Goal: Information Seeking & Learning: Learn about a topic

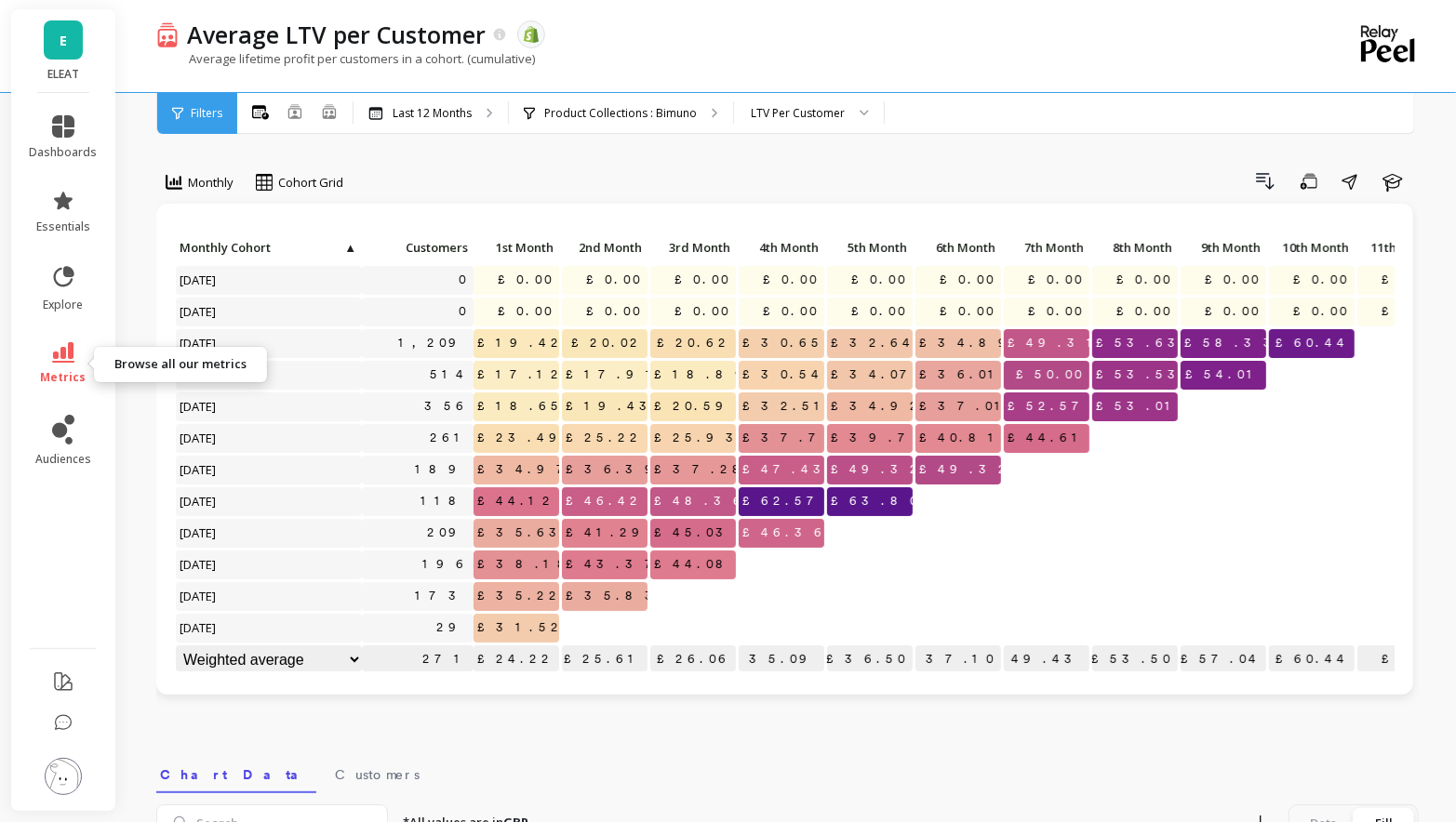
click at [63, 379] on span "metrics" at bounding box center [63, 378] width 45 height 15
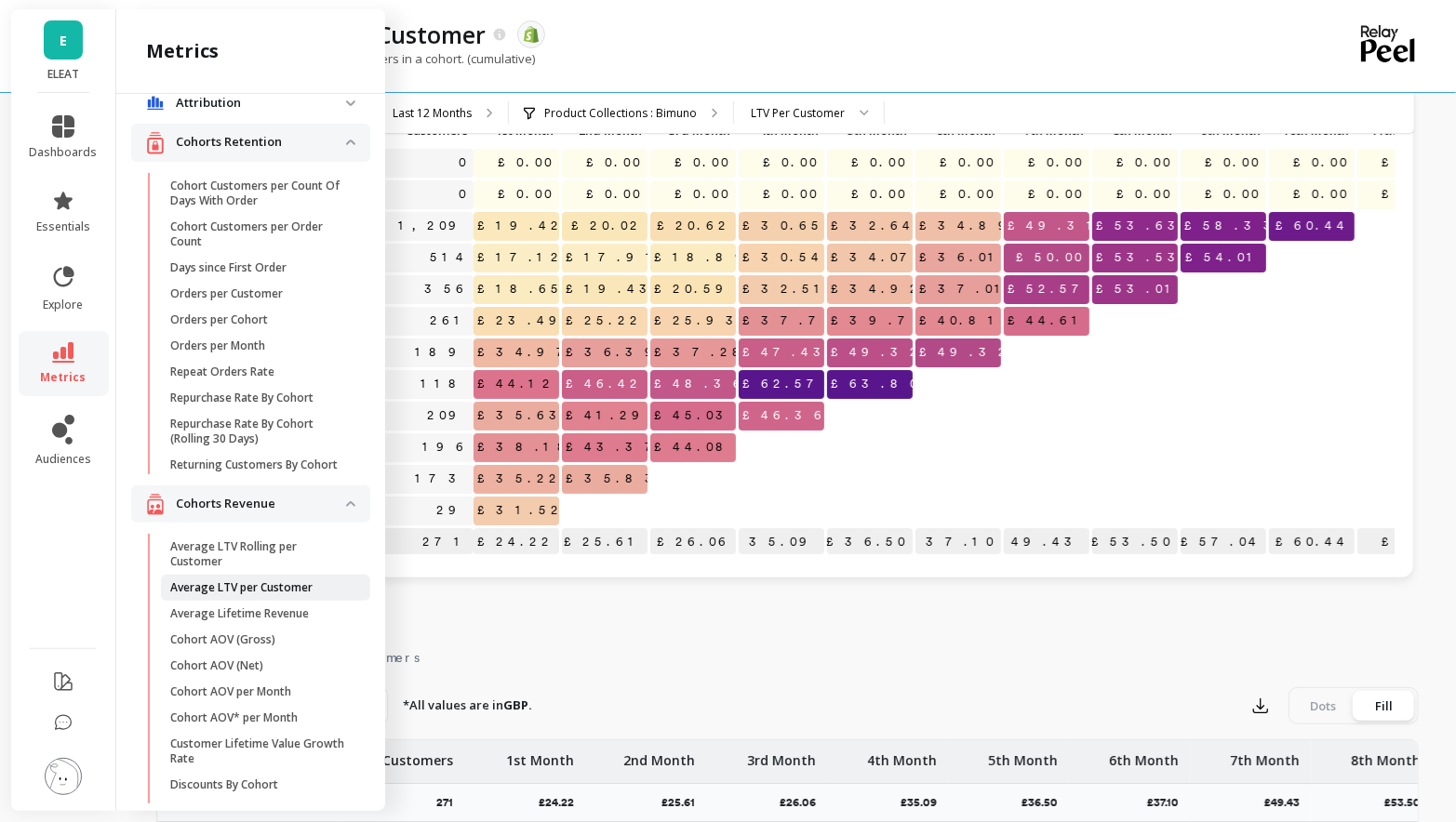
scroll to position [27, 0]
click at [249, 596] on link "Average LTV per Customer" at bounding box center [265, 586] width 209 height 27
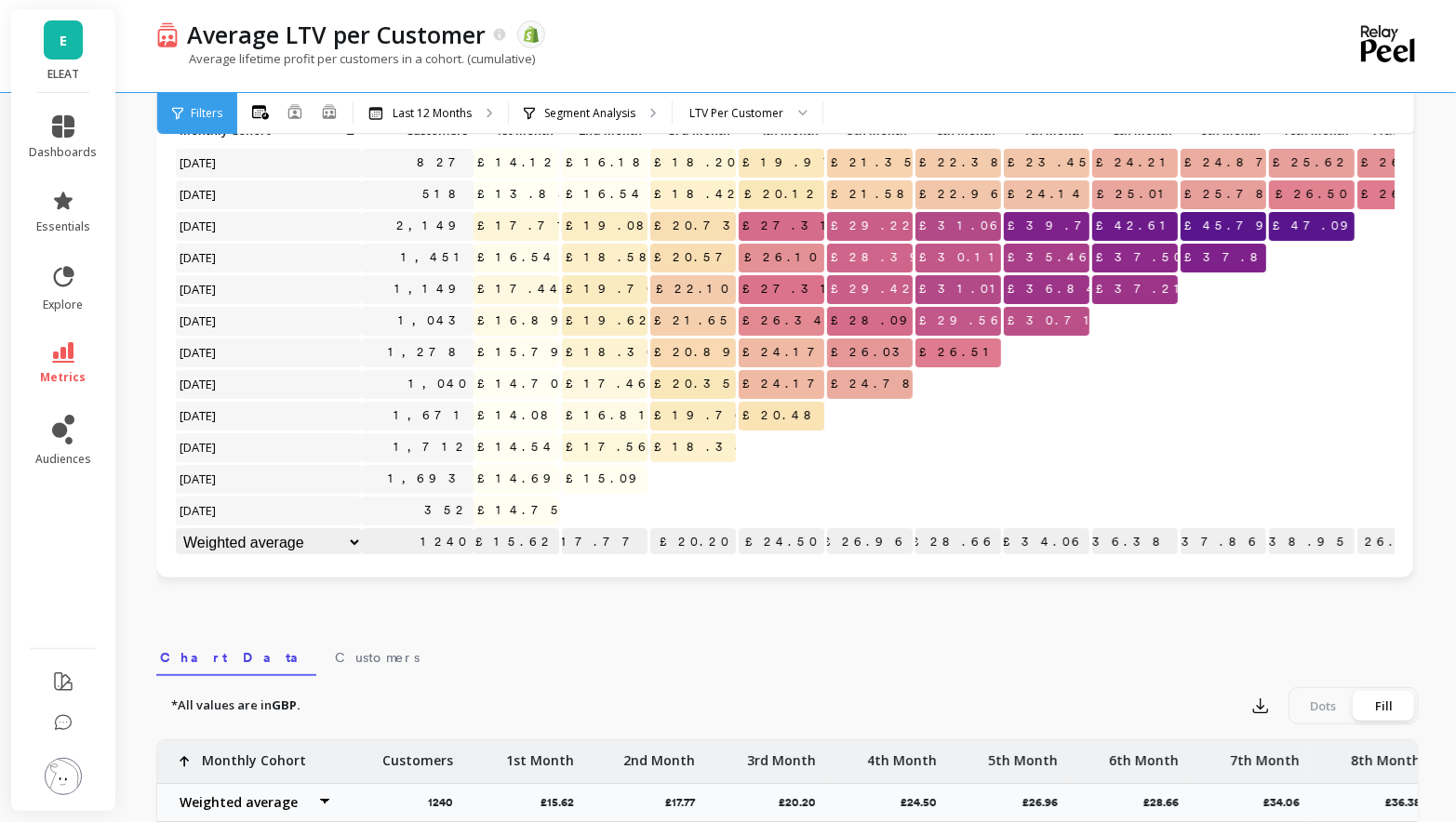
click at [63, 366] on link "metrics" at bounding box center [63, 363] width 68 height 43
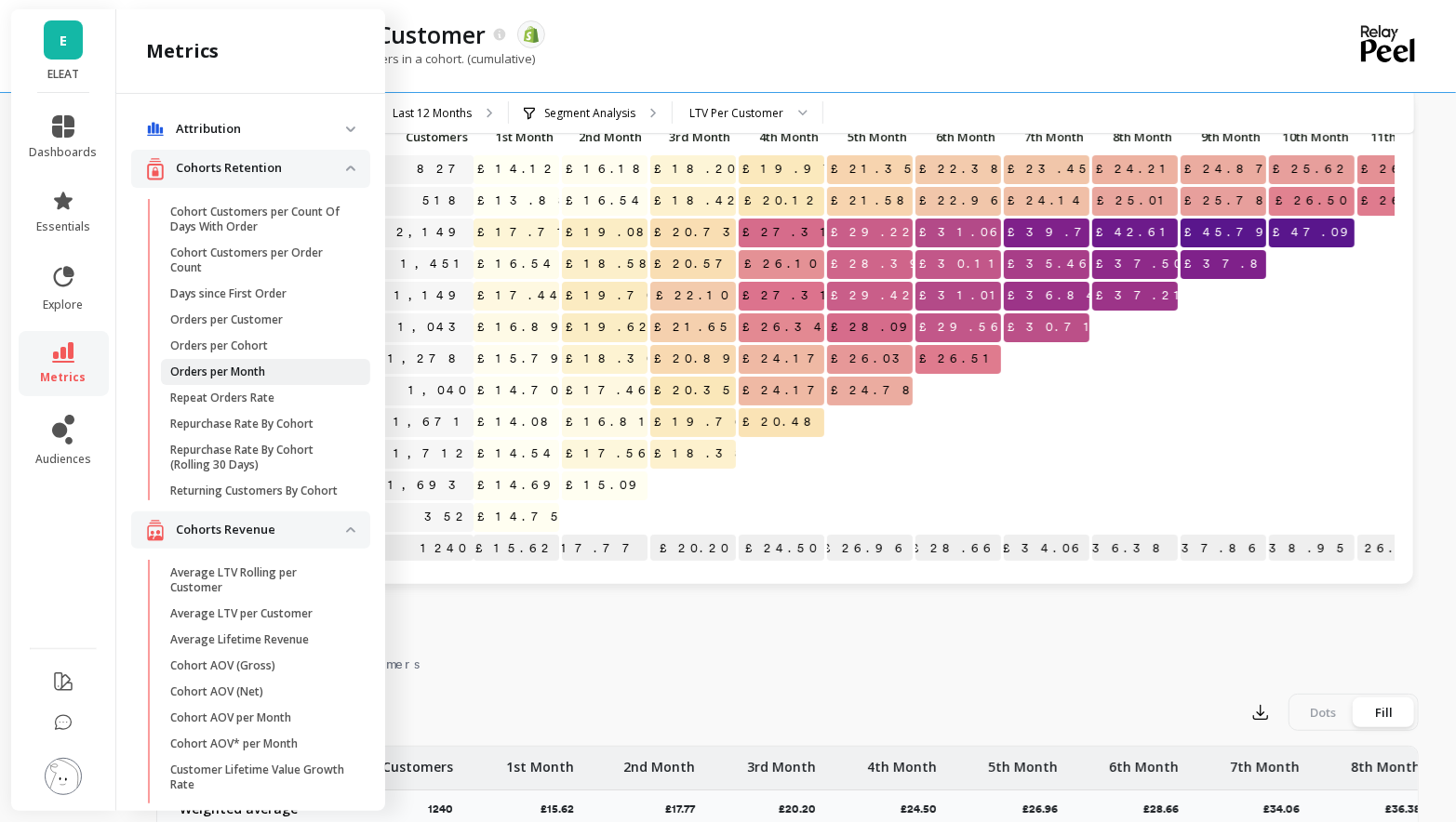
scroll to position [119, 0]
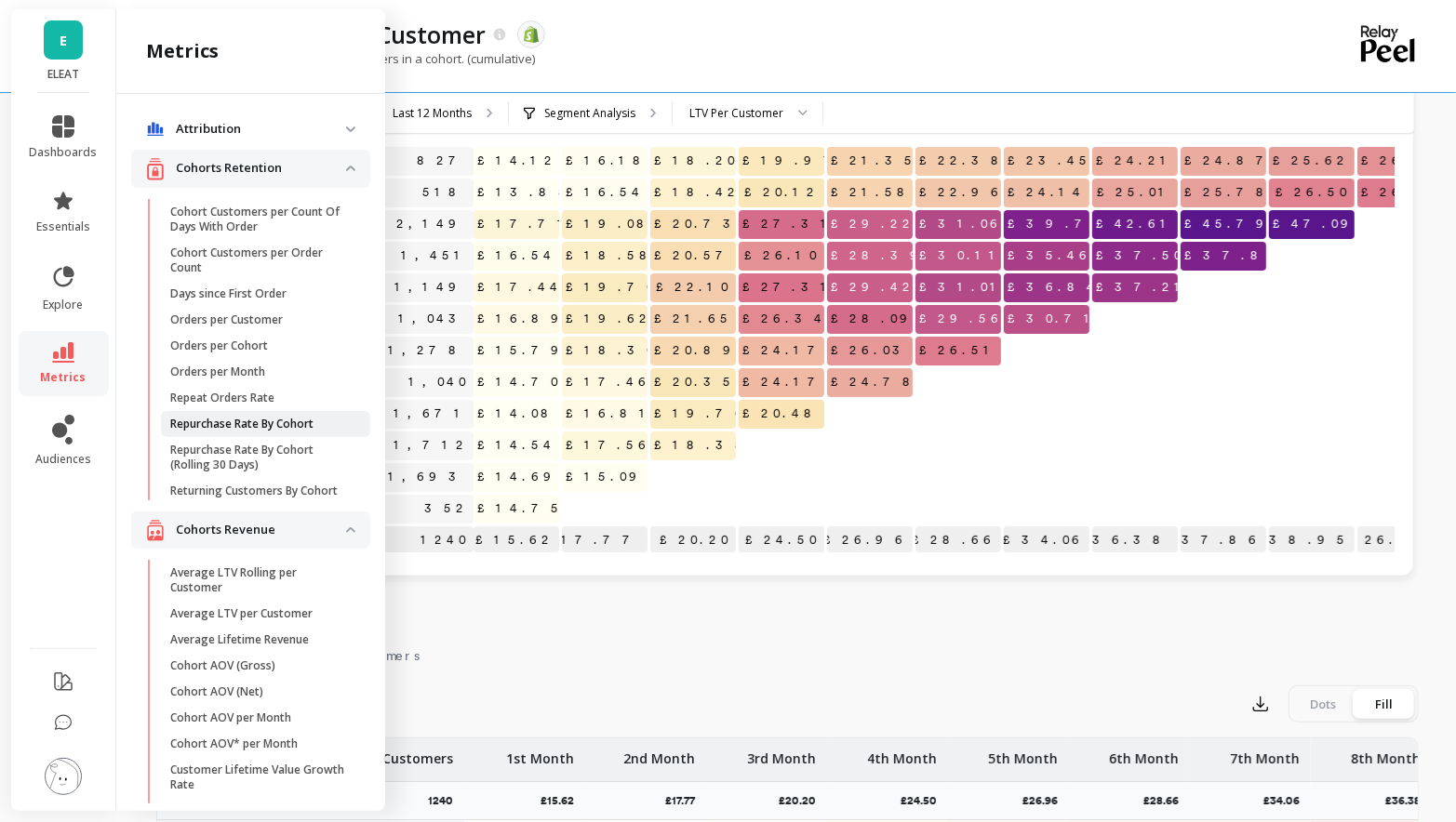
click at [252, 420] on p "Repurchase Rate By Cohort" at bounding box center [242, 424] width 143 height 15
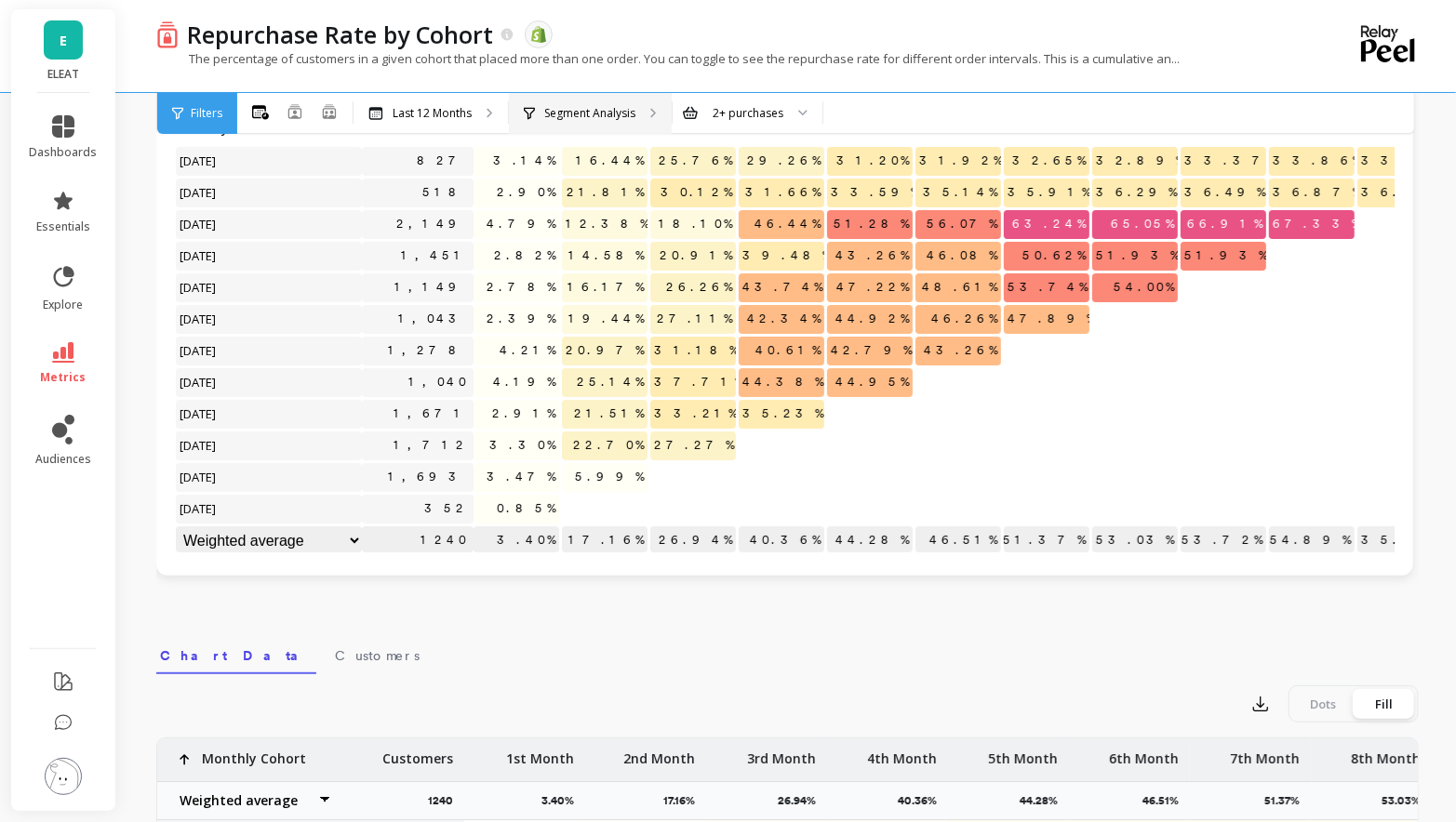
click at [571, 109] on p "Segment Analysis" at bounding box center [590, 114] width 91 height 15
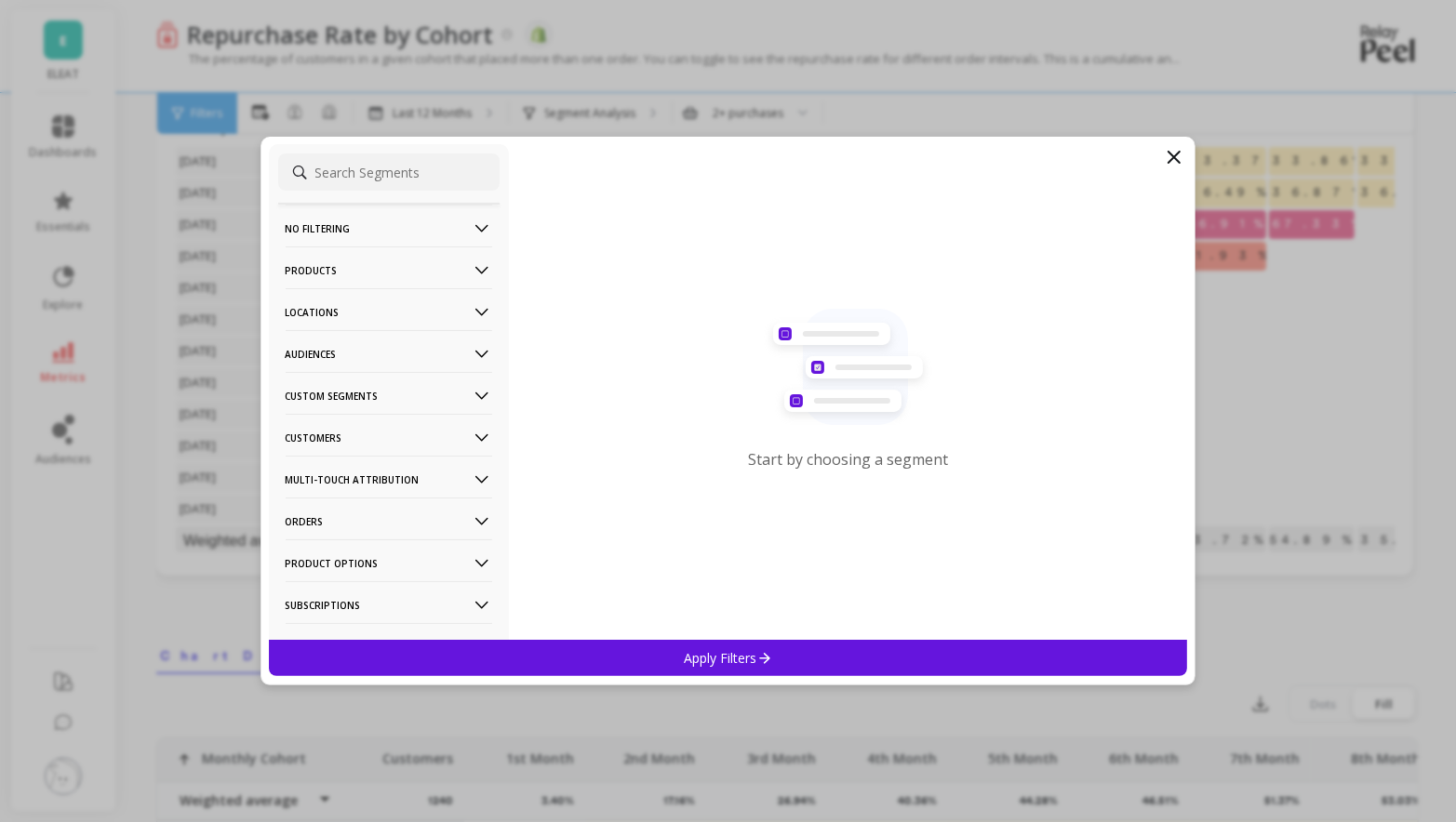
click at [444, 354] on p "Audiences" at bounding box center [389, 354] width 207 height 47
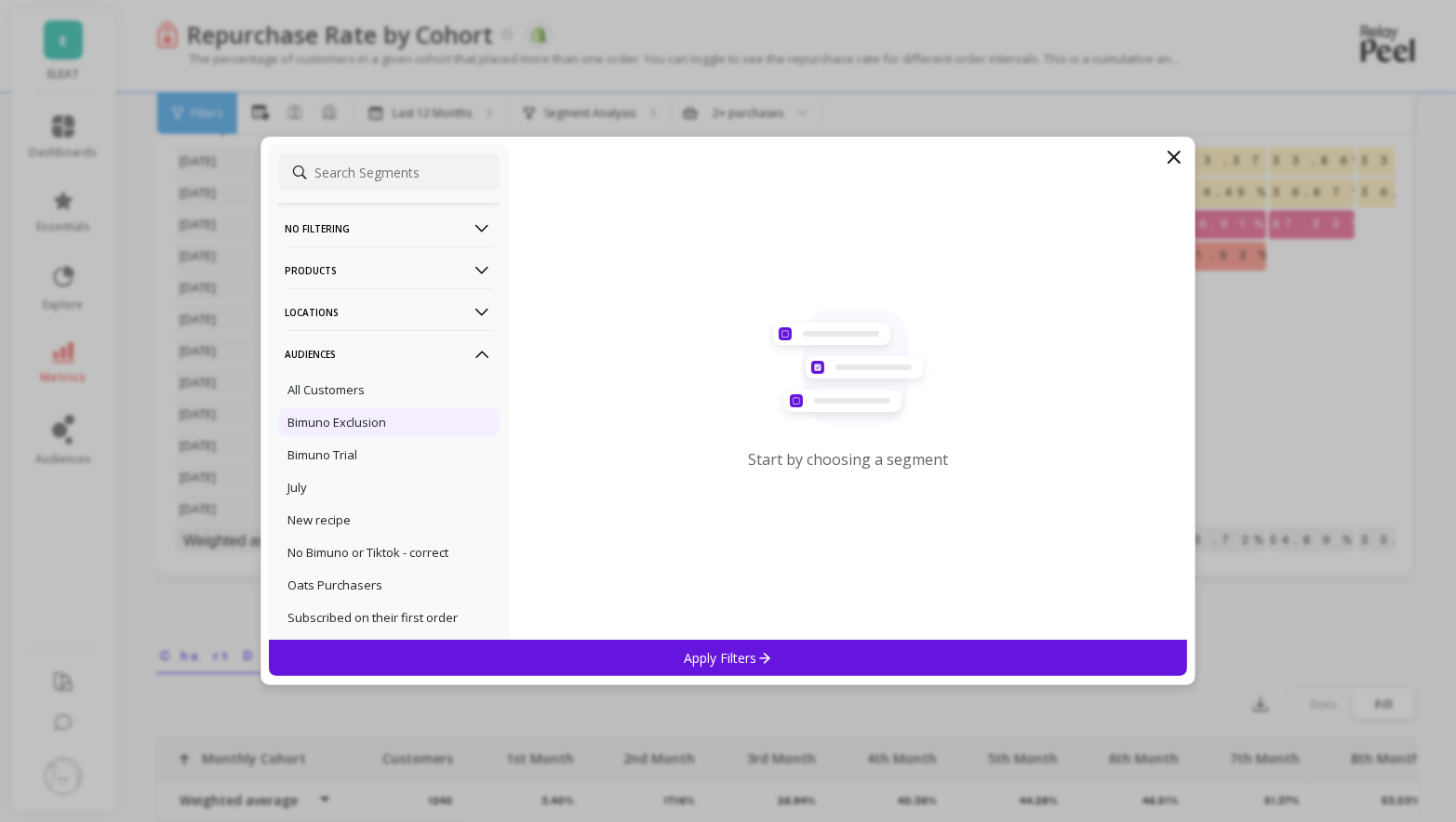
click at [358, 423] on p "Bimuno Exclusion" at bounding box center [338, 422] width 99 height 17
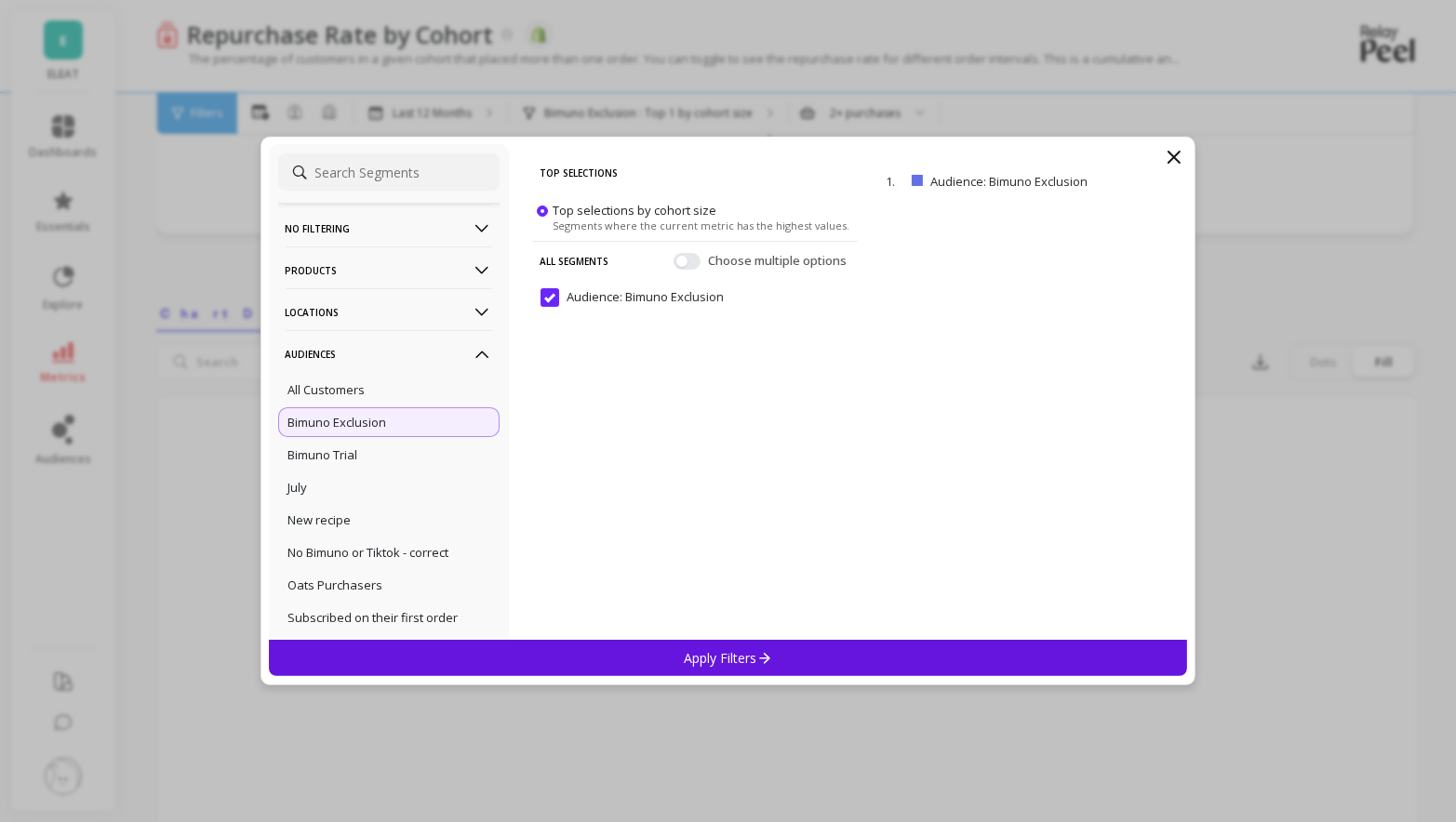
click at [723, 652] on p "Apply Filters" at bounding box center [728, 658] width 88 height 18
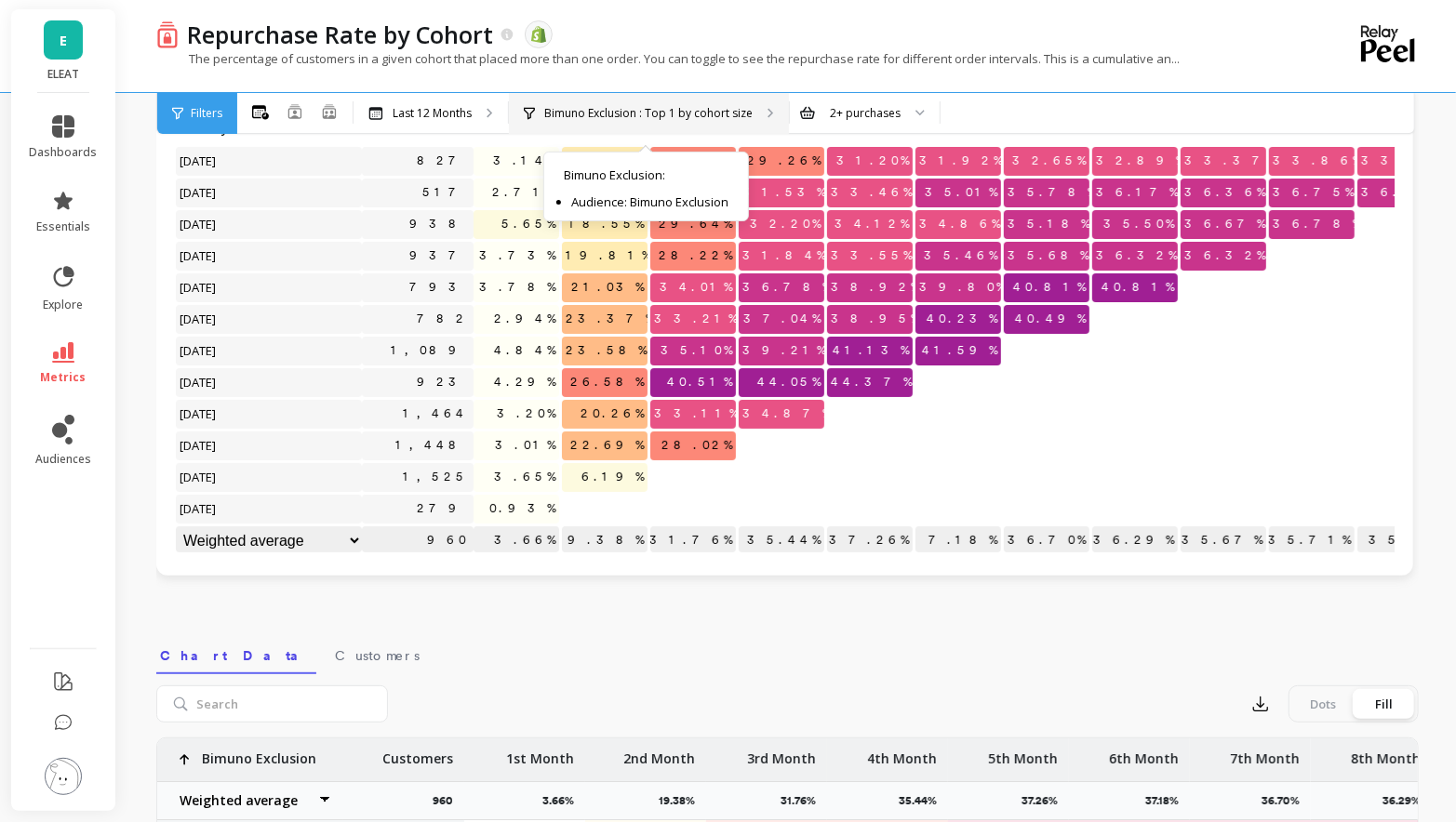
click at [686, 100] on div "Bimuno Exclusion : Top 1 by cohort size Bimuno Exclusion : Audience: Bimuno Exc…" at bounding box center [649, 113] width 280 height 41
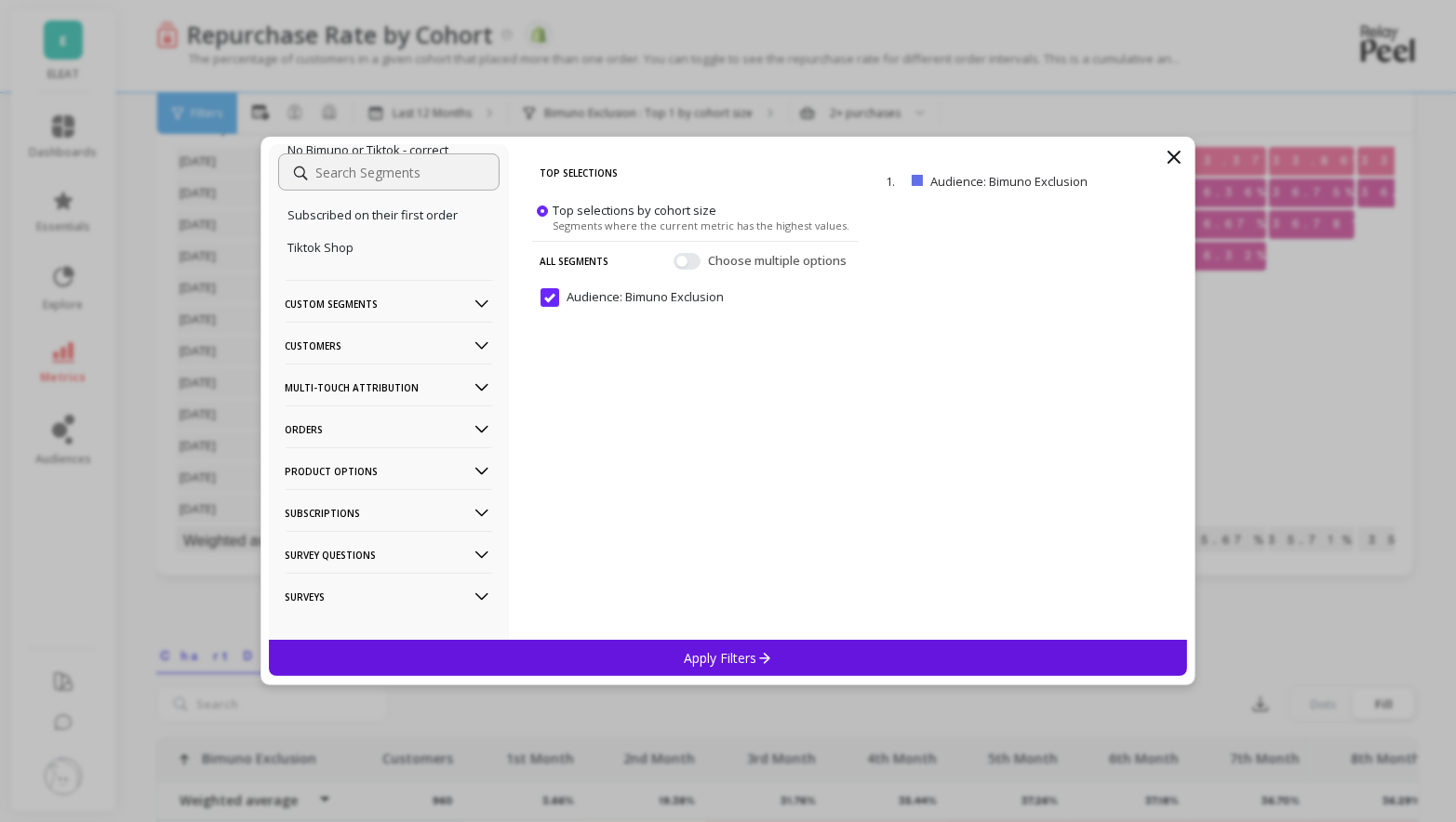
scroll to position [429, 0]
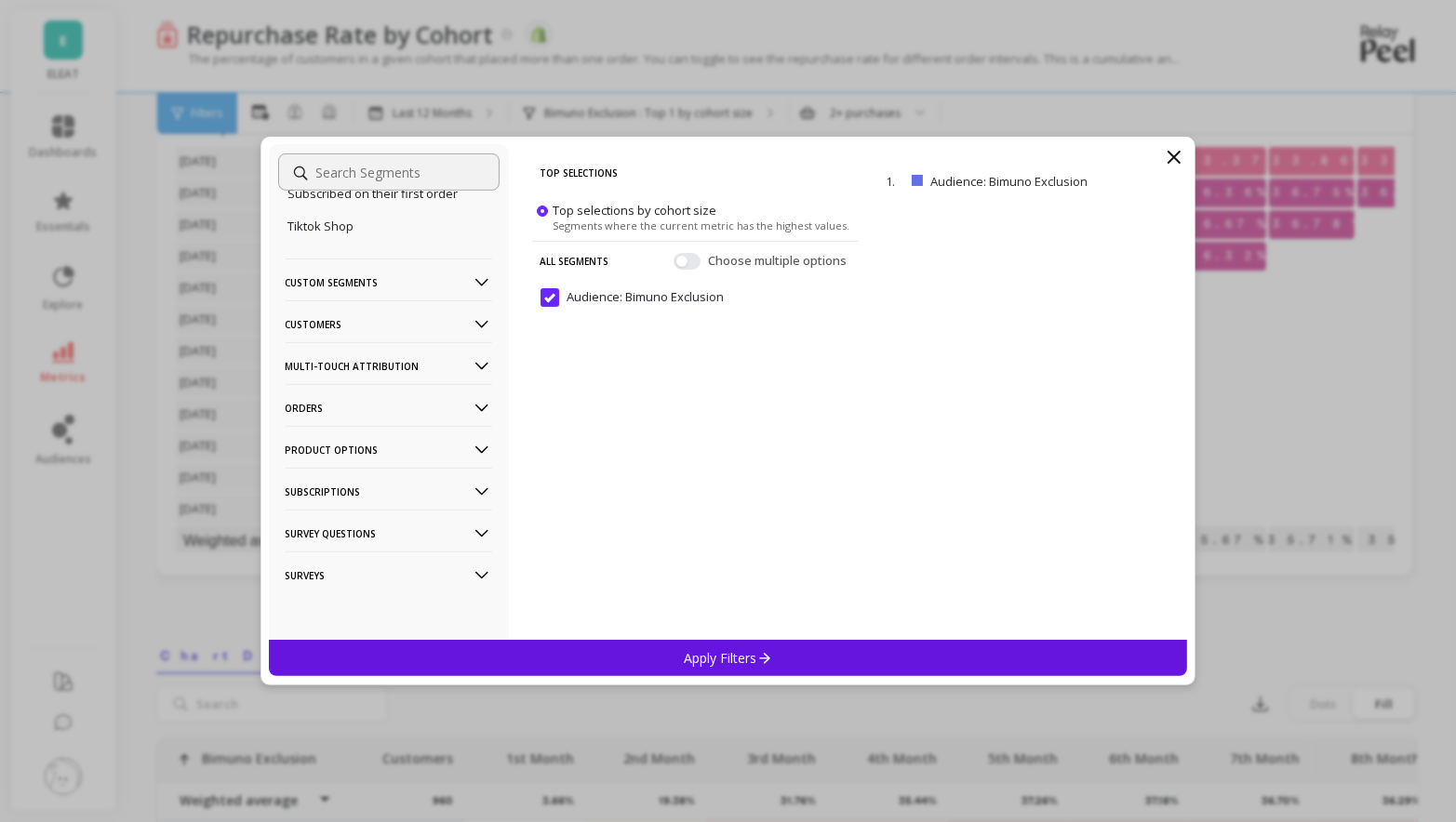
click at [382, 496] on p "Subscriptions" at bounding box center [389, 491] width 207 height 47
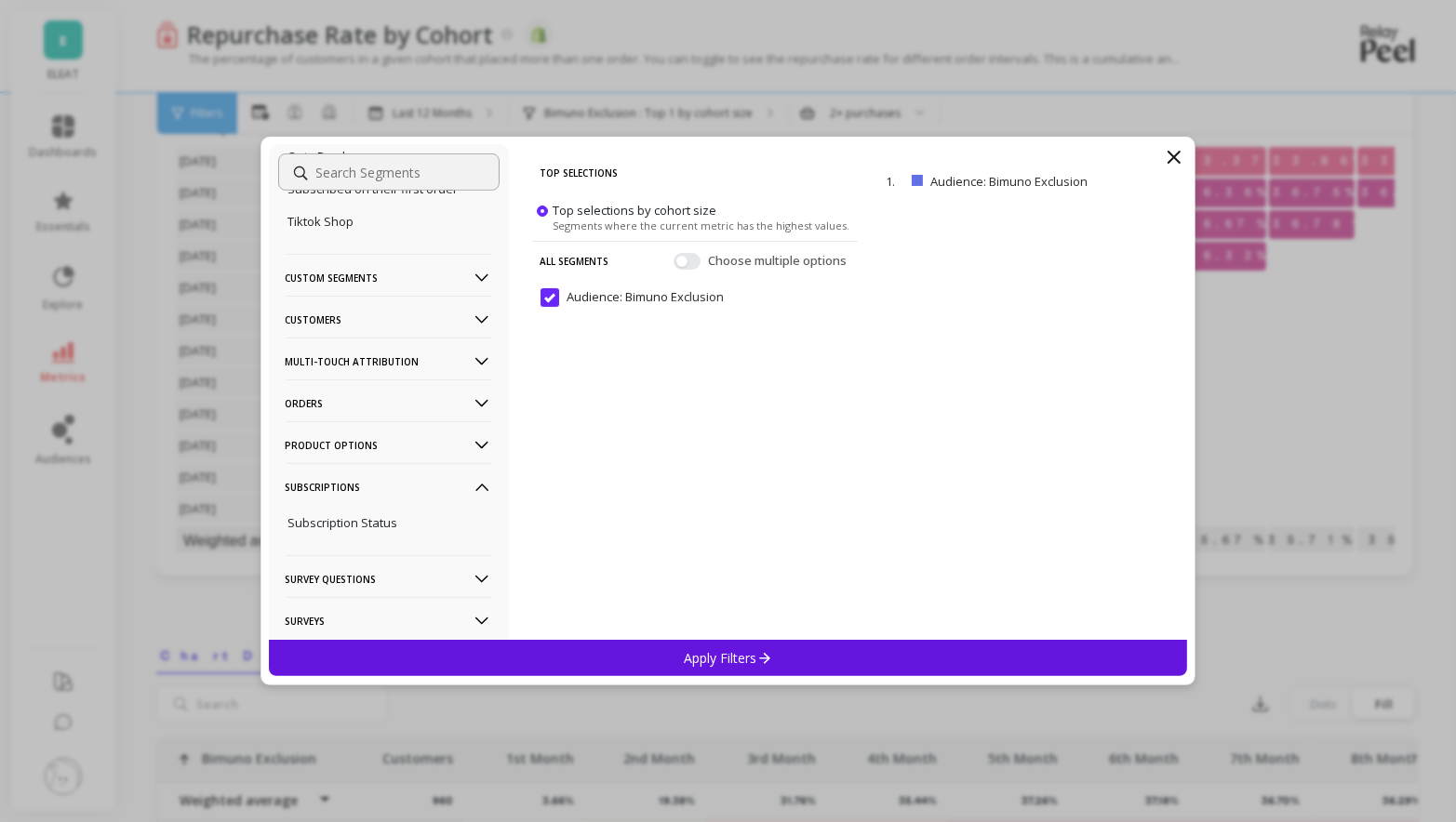
click at [382, 496] on p "Subscriptions" at bounding box center [389, 487] width 207 height 47
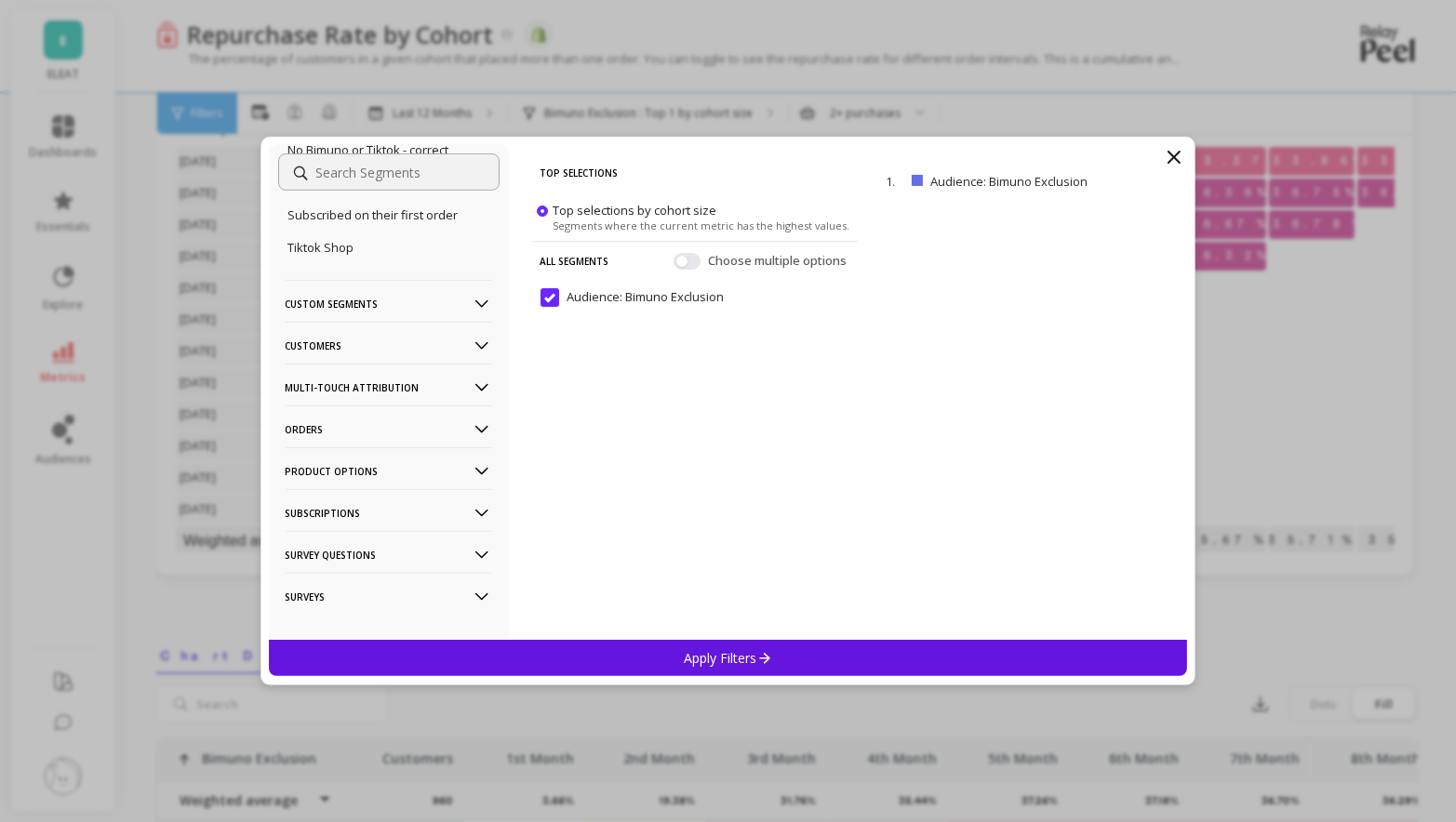
scroll to position [389, 0]
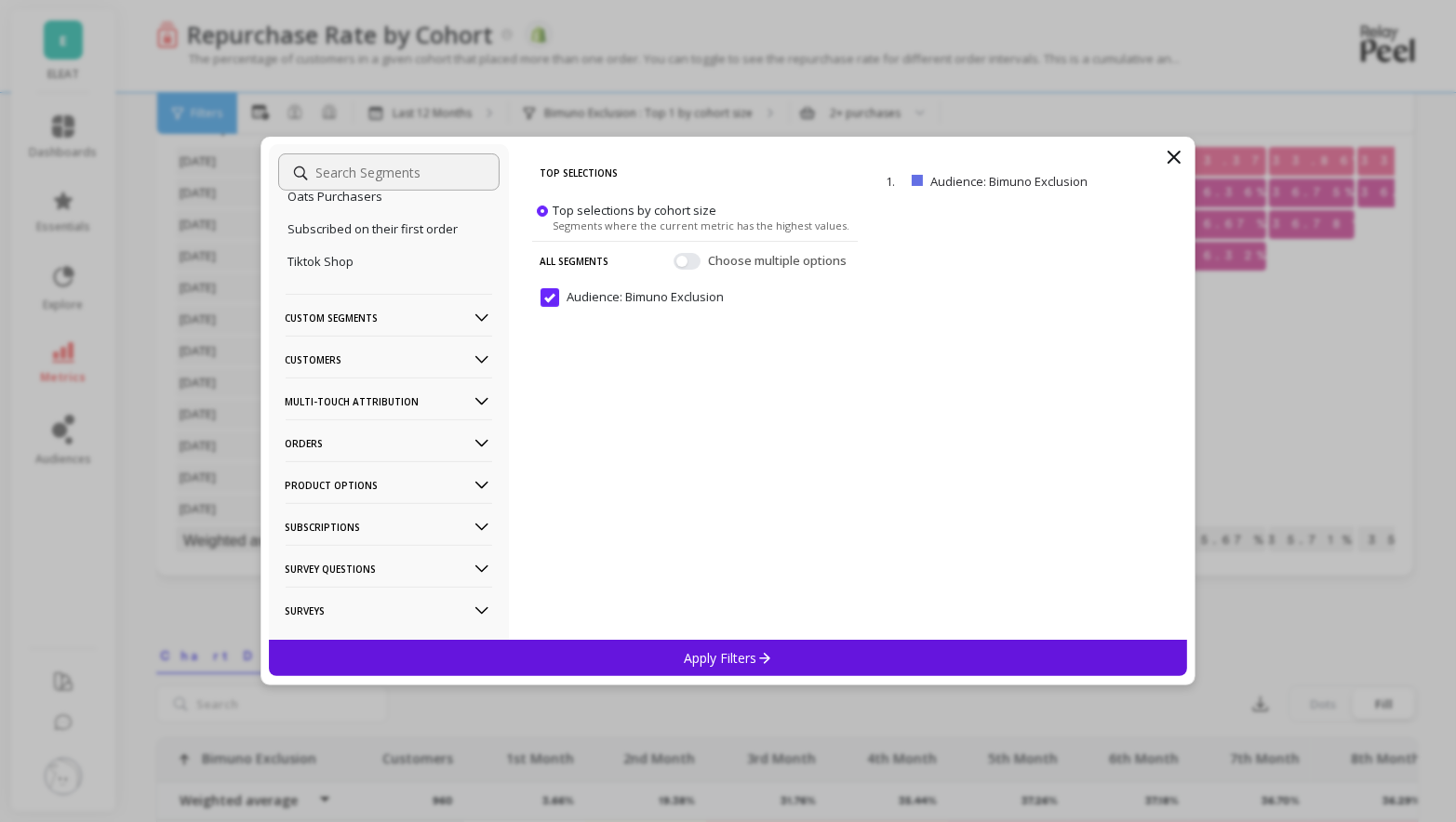
click at [417, 357] on p "Customers" at bounding box center [389, 360] width 207 height 47
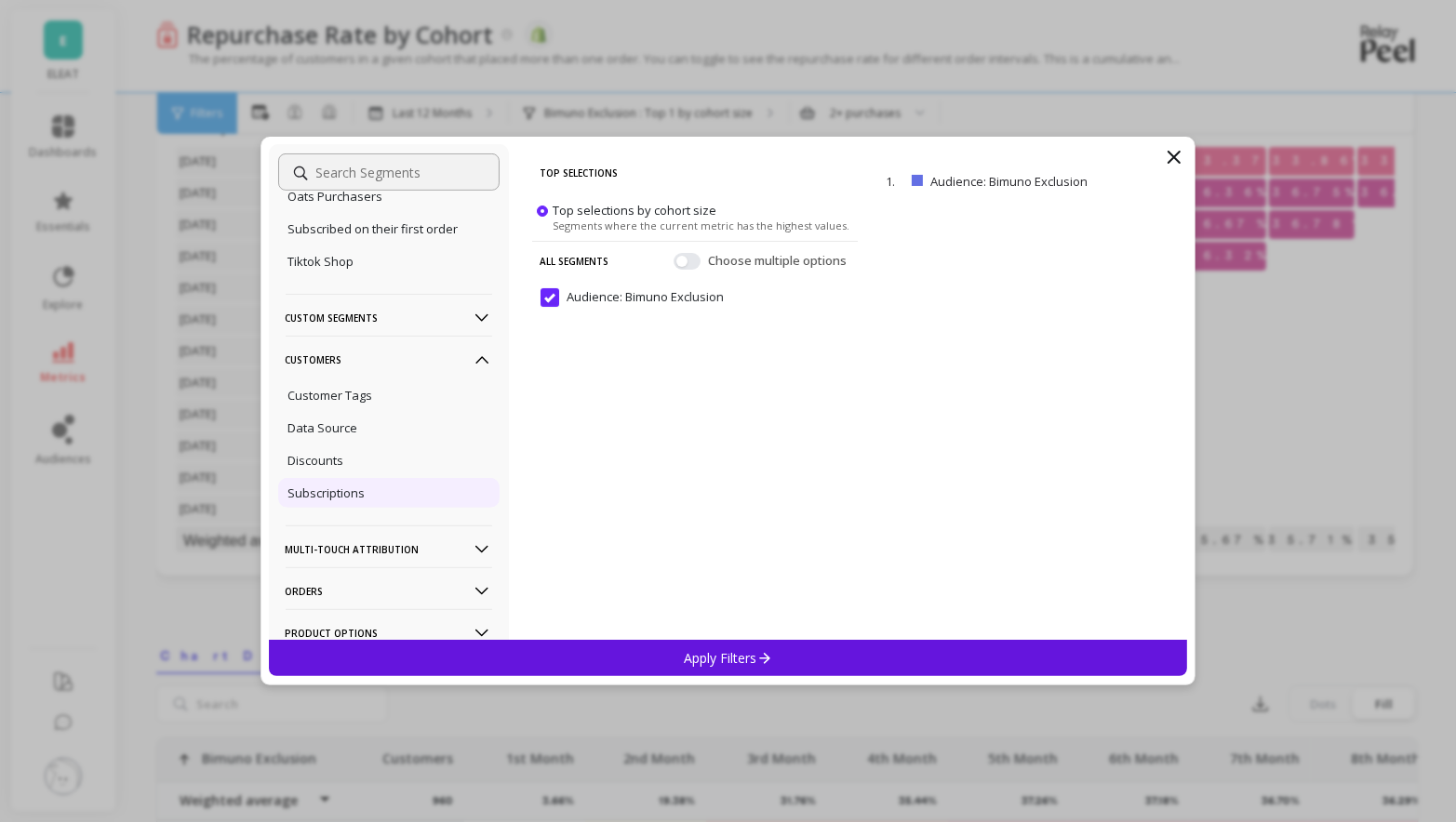
click at [364, 492] on div "Subscriptions" at bounding box center [389, 492] width 222 height 29
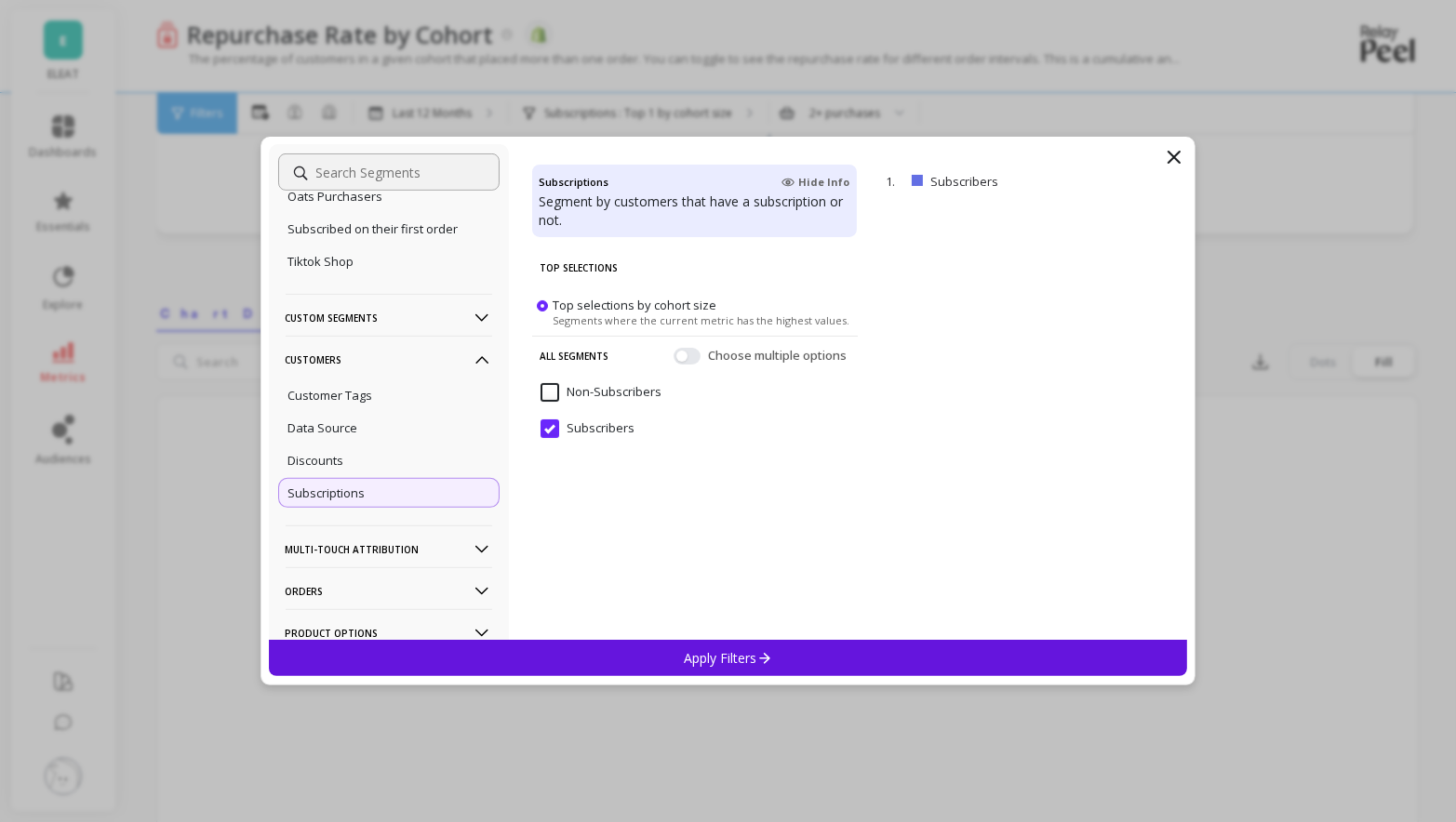
click at [1171, 159] on icon at bounding box center [1175, 157] width 23 height 23
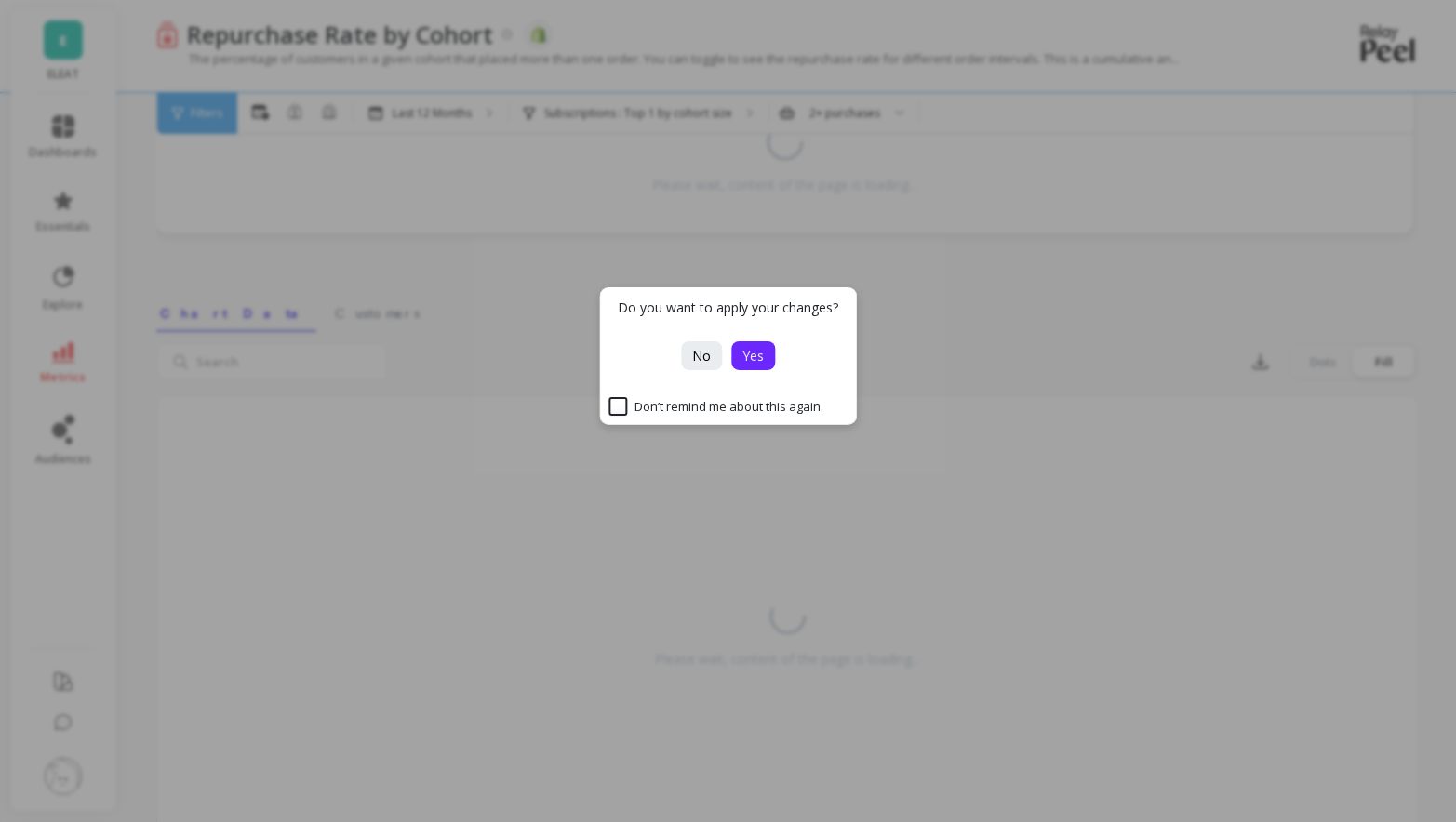
click at [762, 362] on span "Yes" at bounding box center [753, 355] width 22 height 18
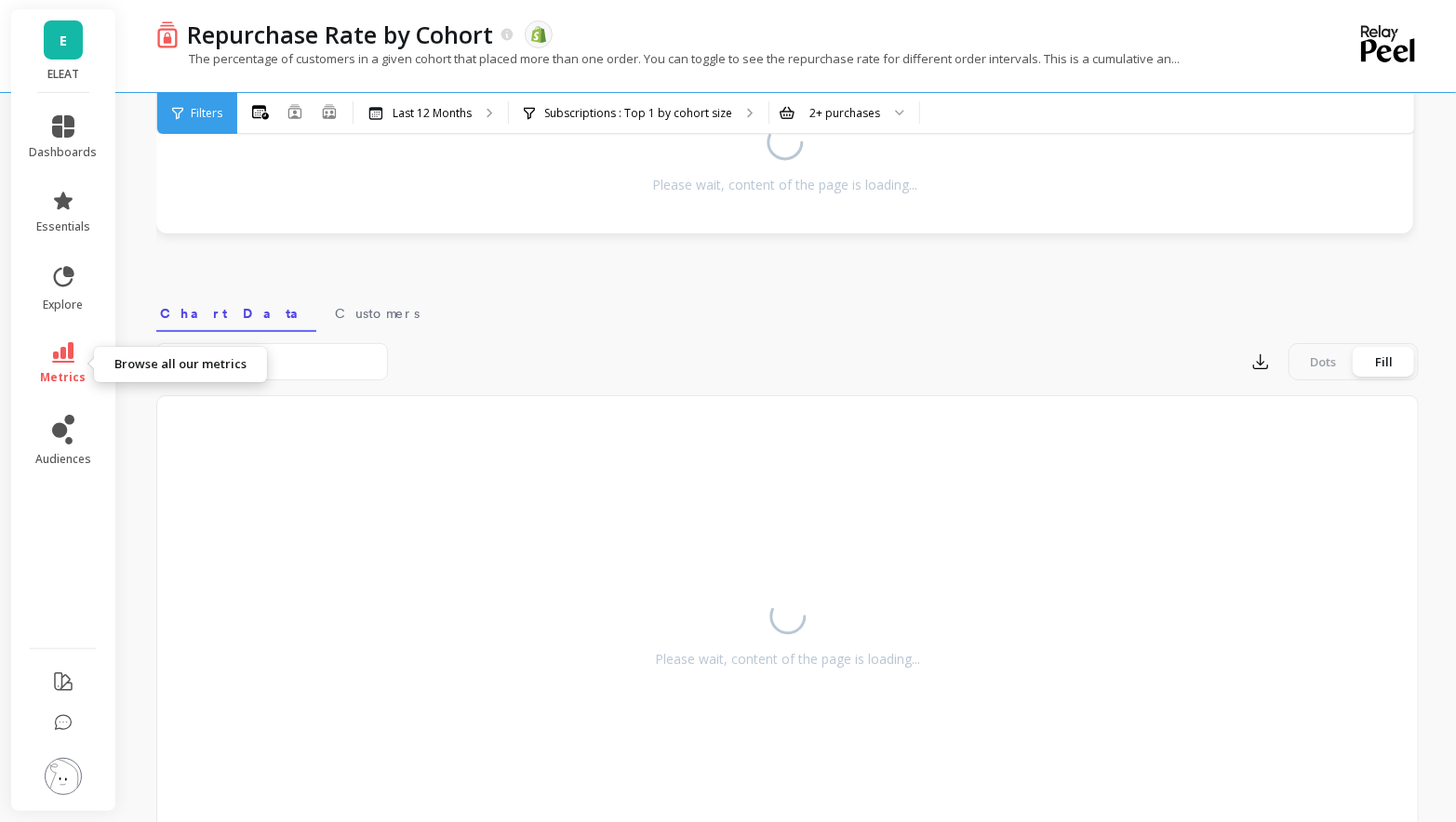
click at [59, 347] on icon at bounding box center [63, 352] width 23 height 21
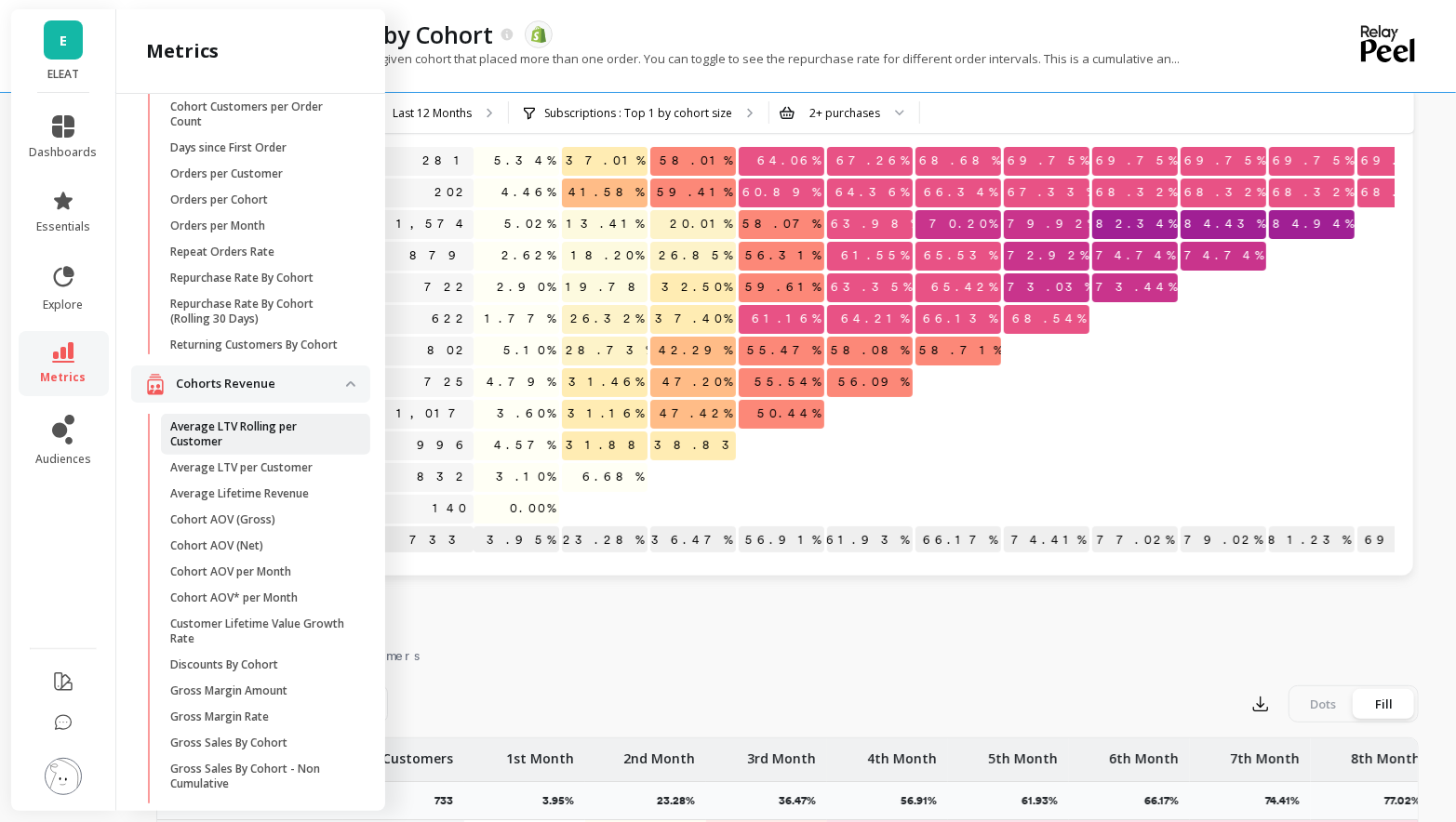
scroll to position [132, 0]
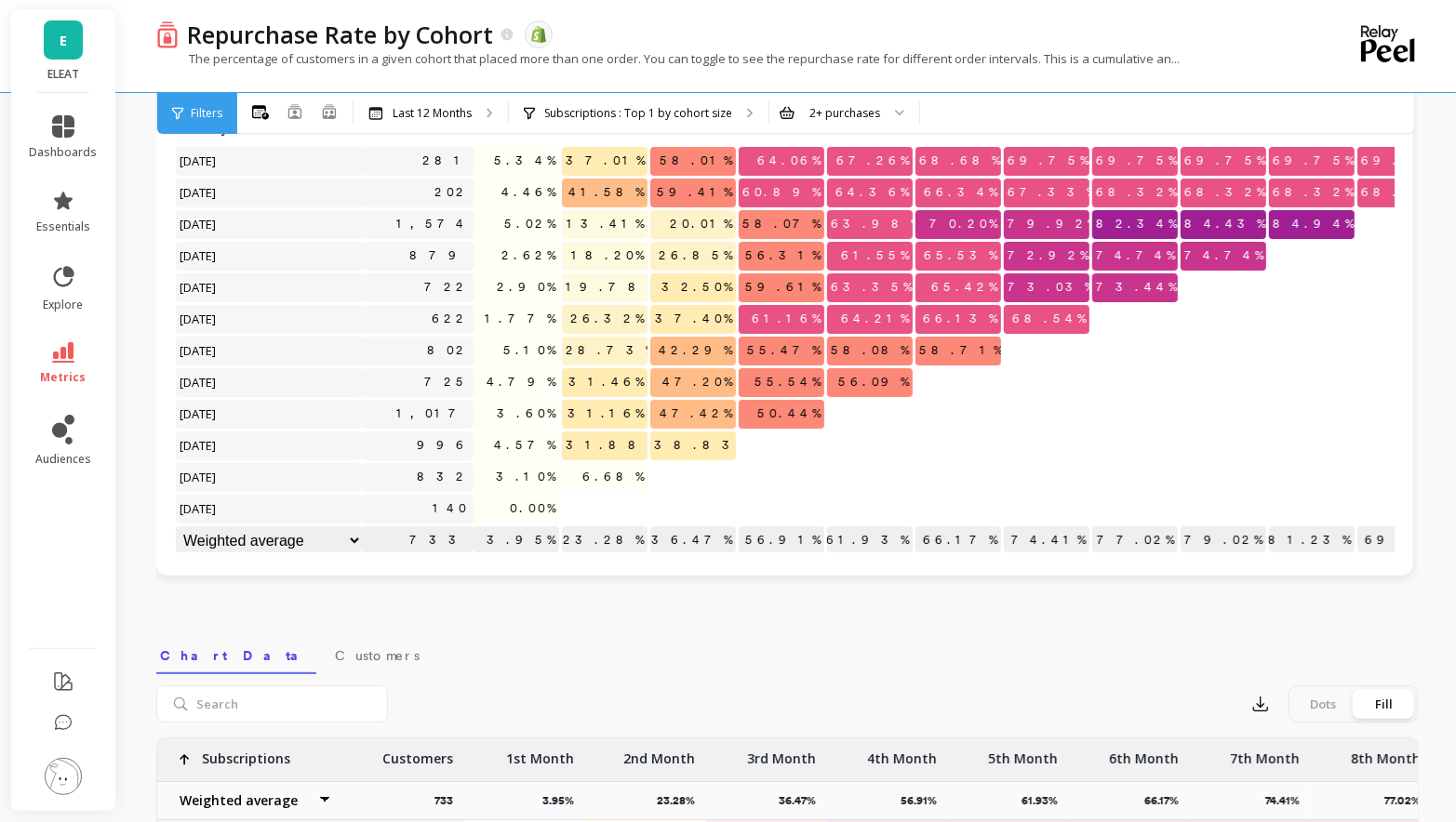
click at [846, 525] on div at bounding box center [870, 510] width 88 height 31
click at [65, 353] on icon at bounding box center [63, 352] width 23 height 21
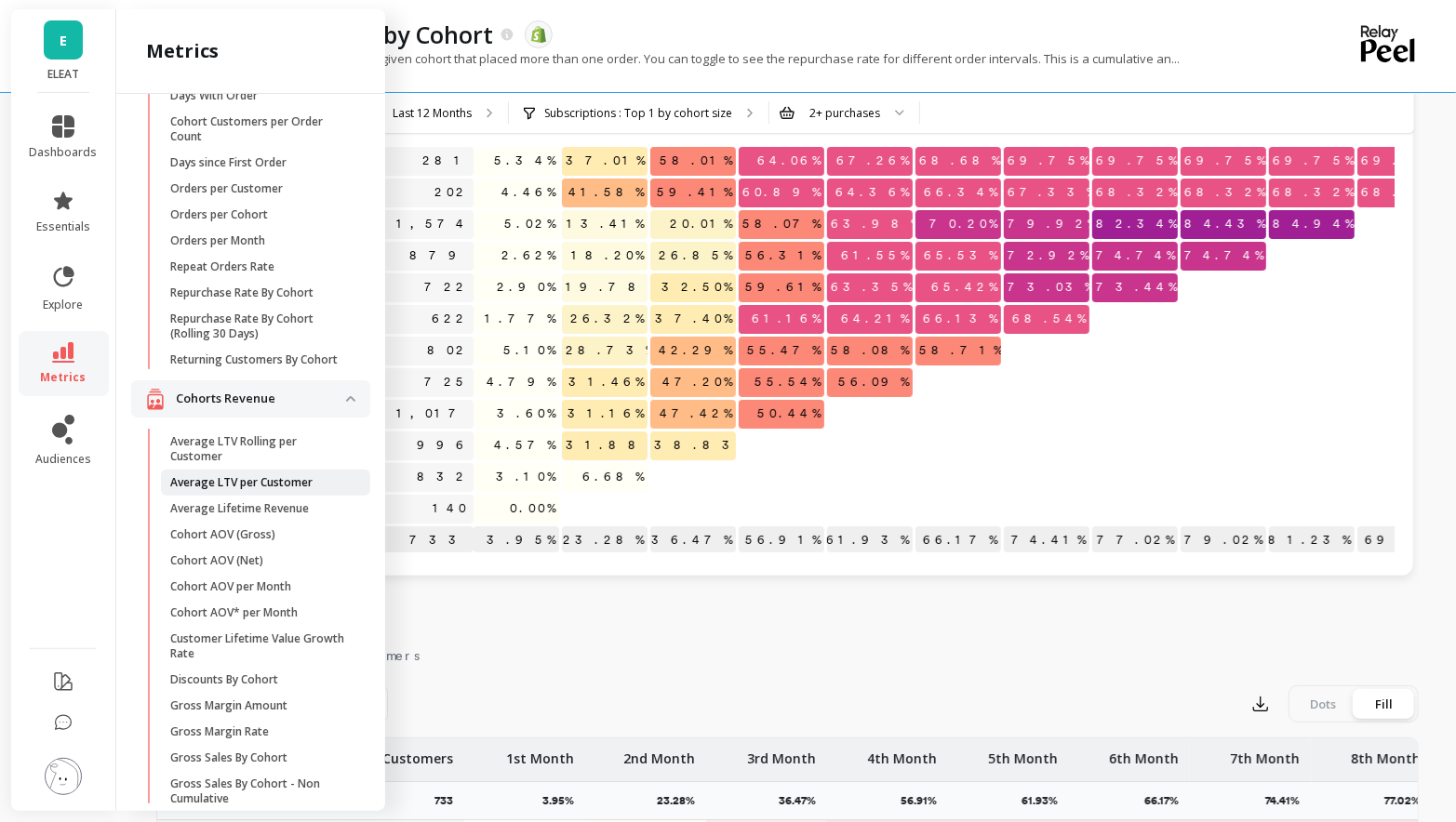
click at [264, 484] on p "Average LTV per Customer" at bounding box center [242, 483] width 142 height 15
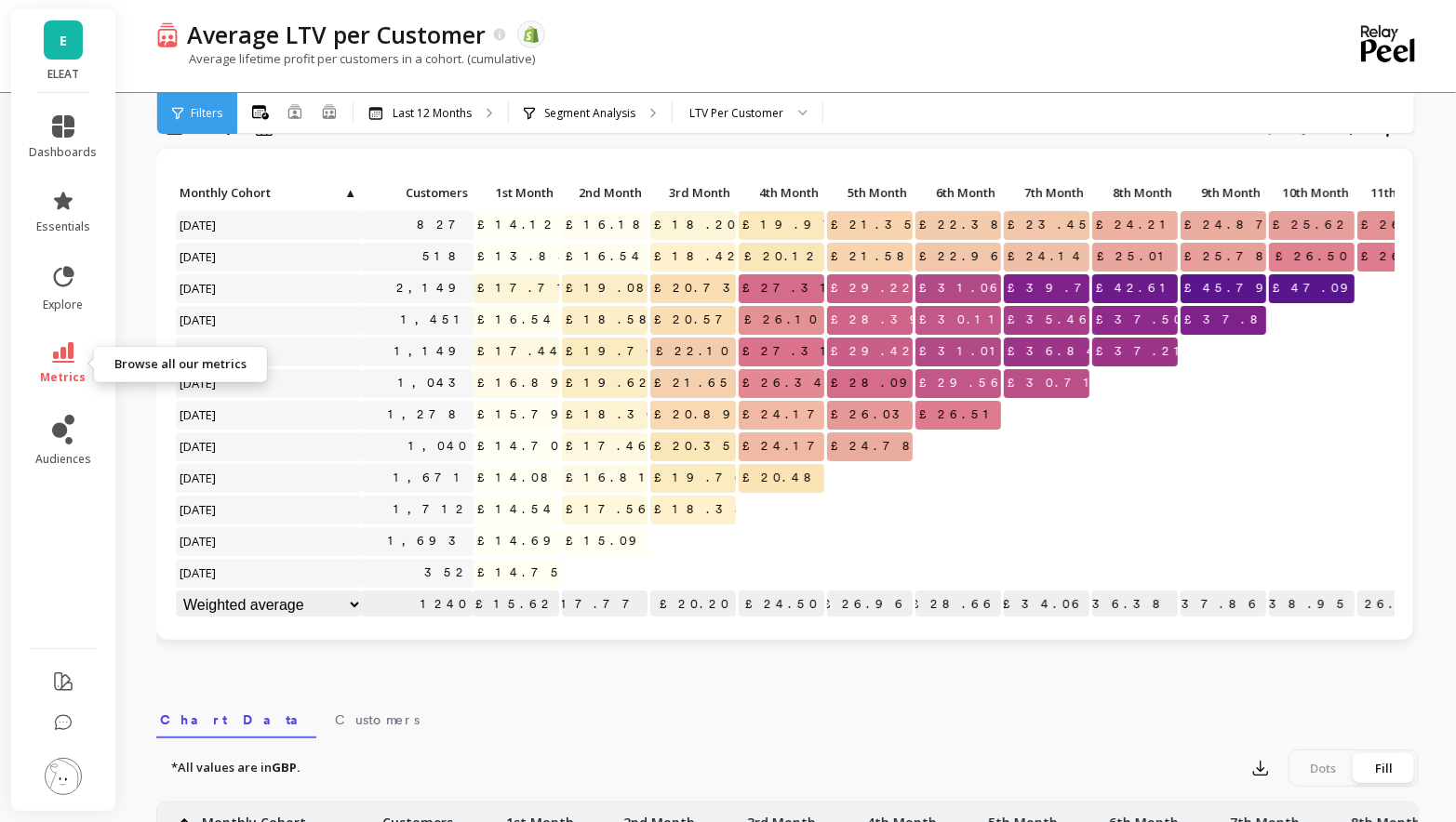
click at [72, 377] on span "metrics" at bounding box center [63, 378] width 45 height 15
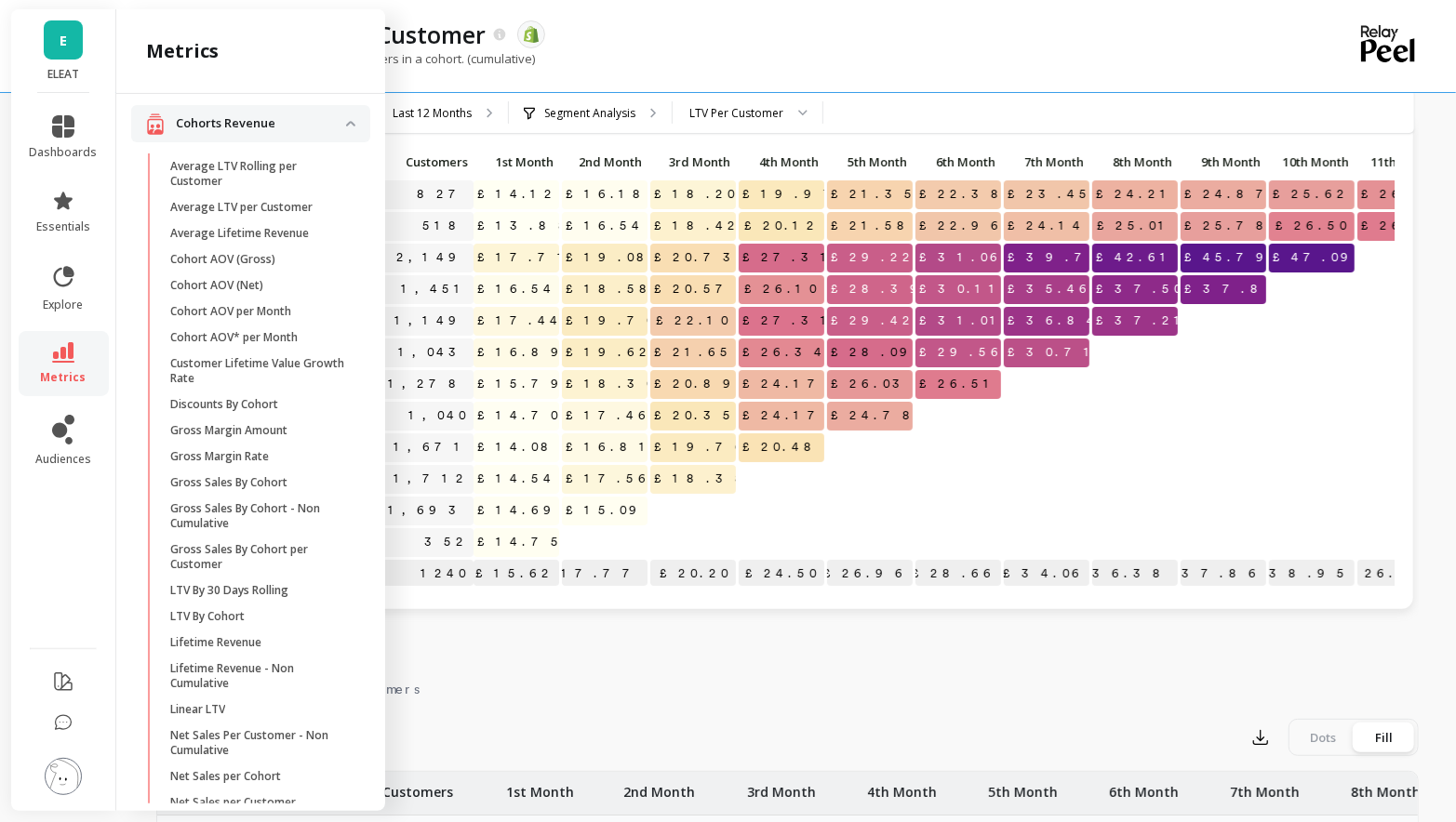
scroll to position [400, 0]
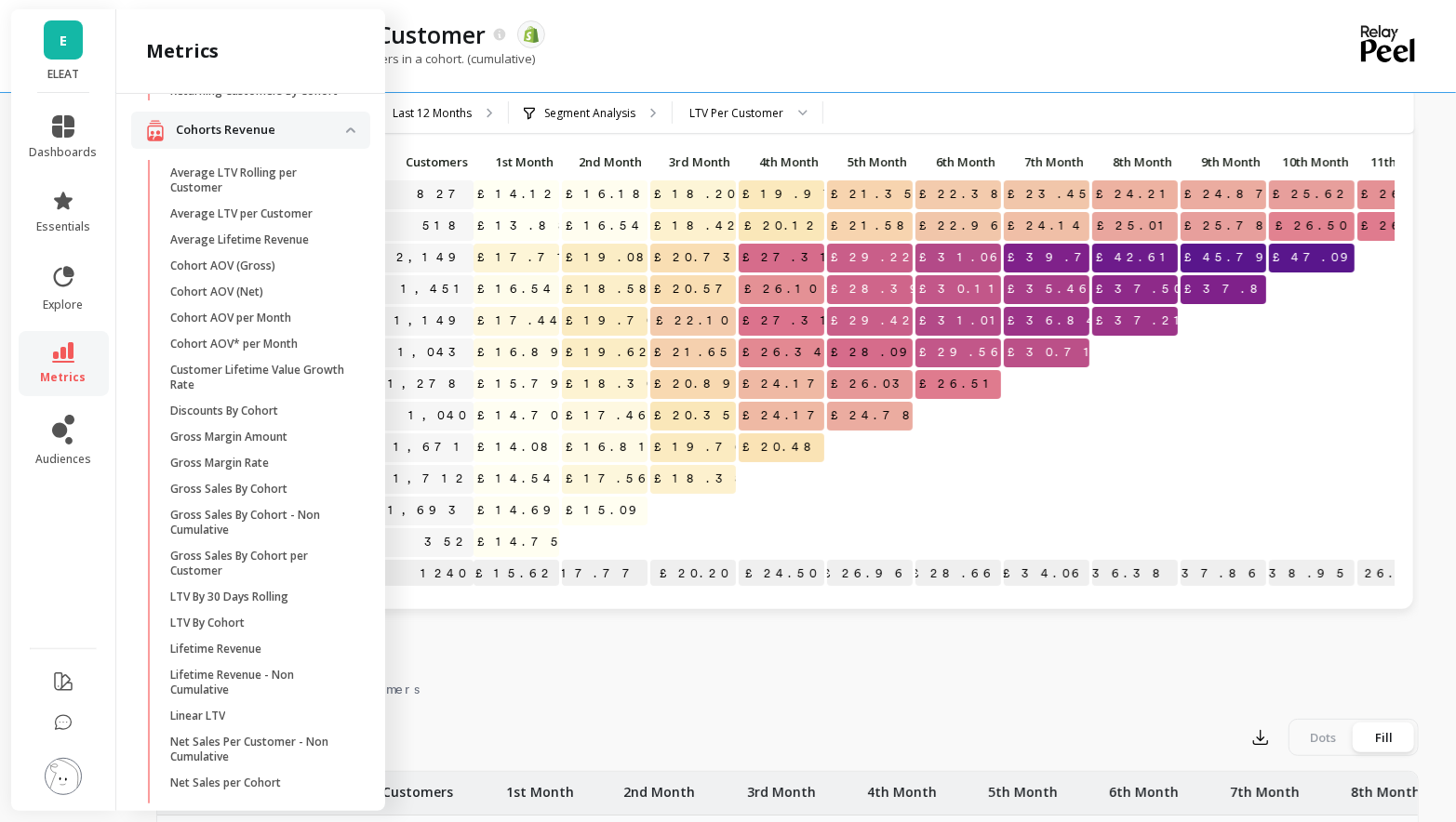
click at [557, 626] on div "Click to create an audience 827 £14.12 £16.18 £18.20 £19.97 £21.35 £22.38 £23.4…" at bounding box center [784, 378] width 1257 height 519
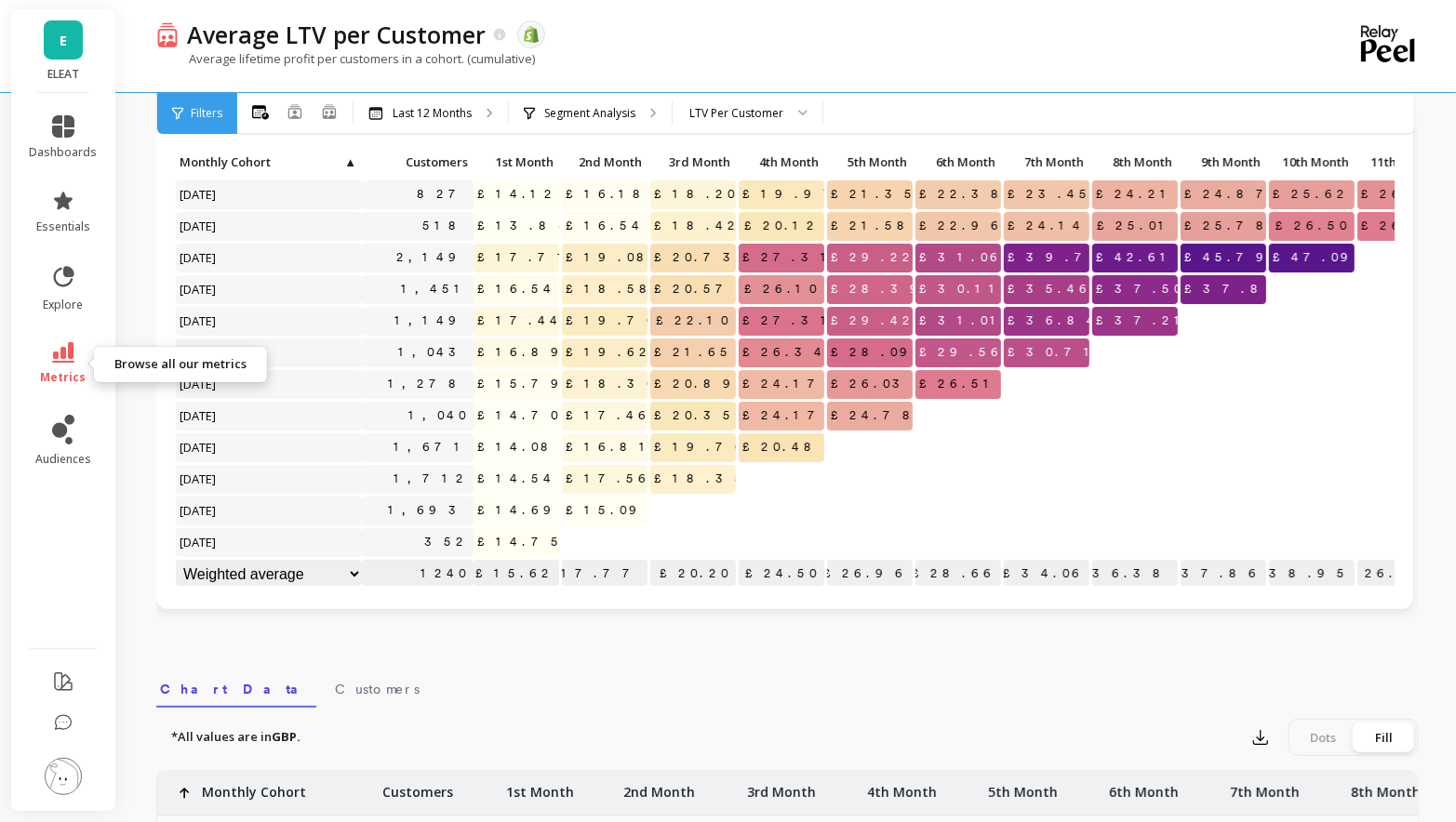
click at [60, 355] on icon at bounding box center [63, 352] width 23 height 21
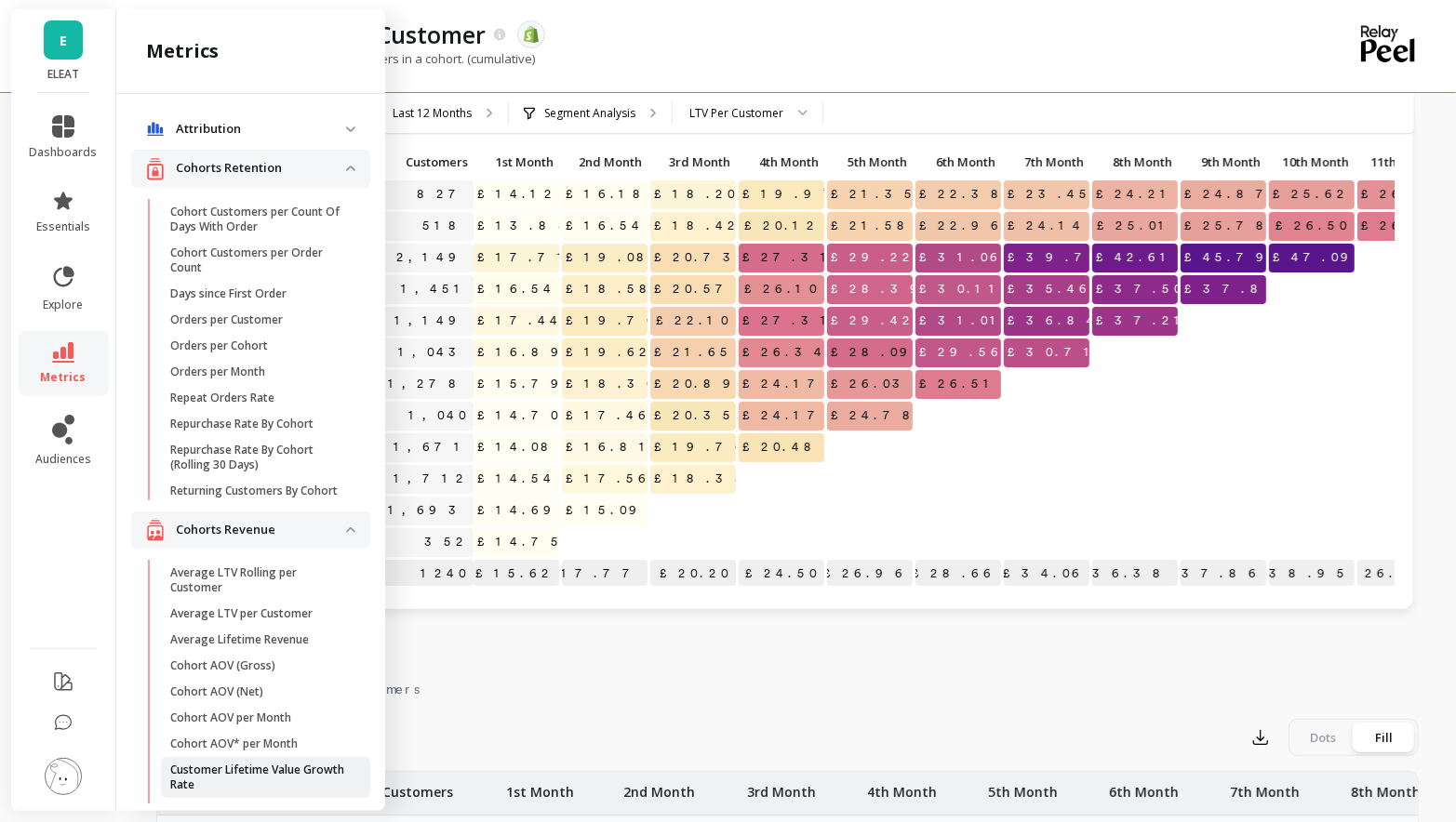
scroll to position [400, 0]
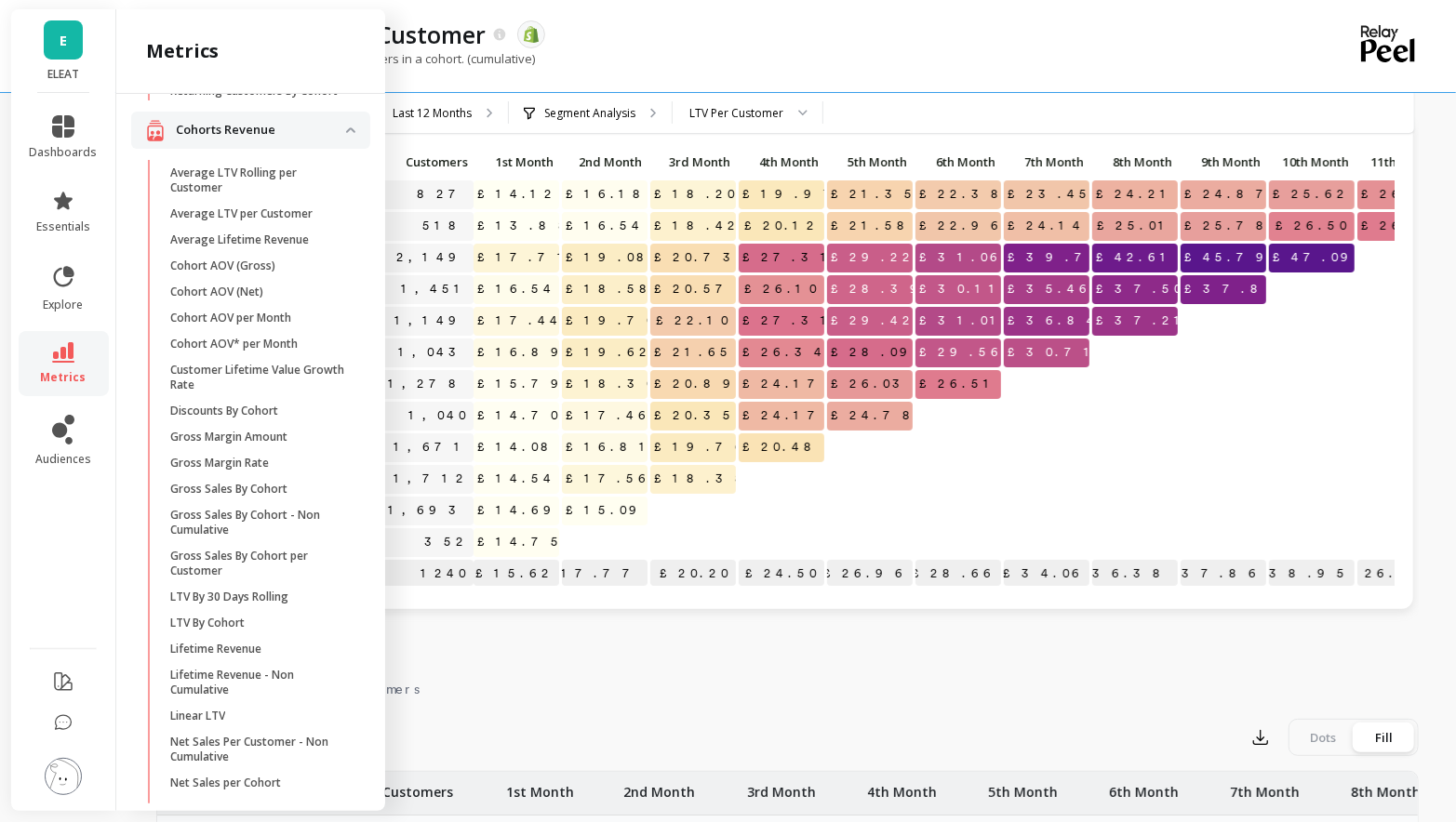
click at [548, 663] on div "Monthly Cohort Grid Drill Down Save Share Learn Click to create an audience 827…" at bounding box center [787, 699] width 1263 height 1421
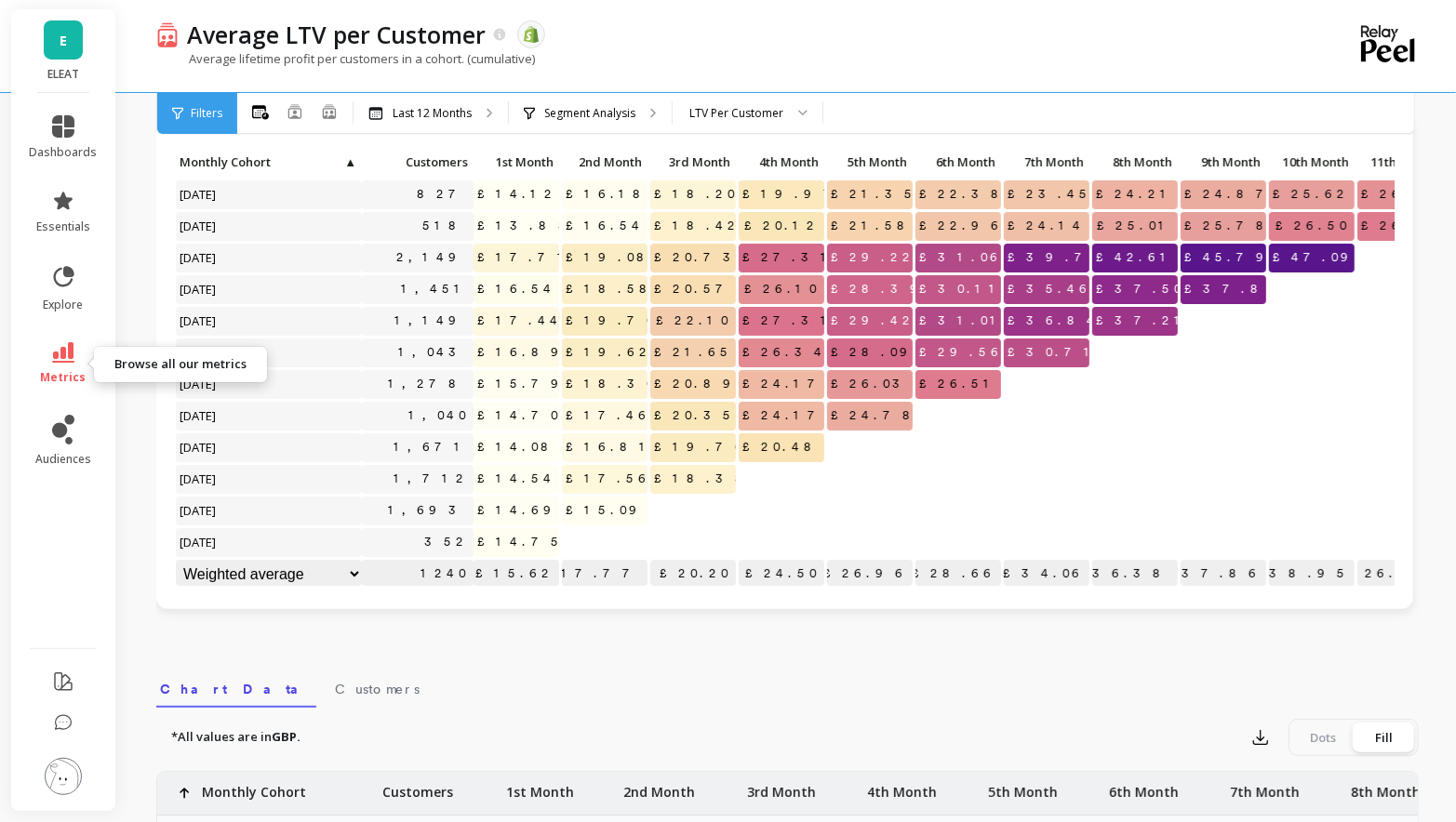
click at [80, 368] on link "metrics" at bounding box center [63, 363] width 68 height 43
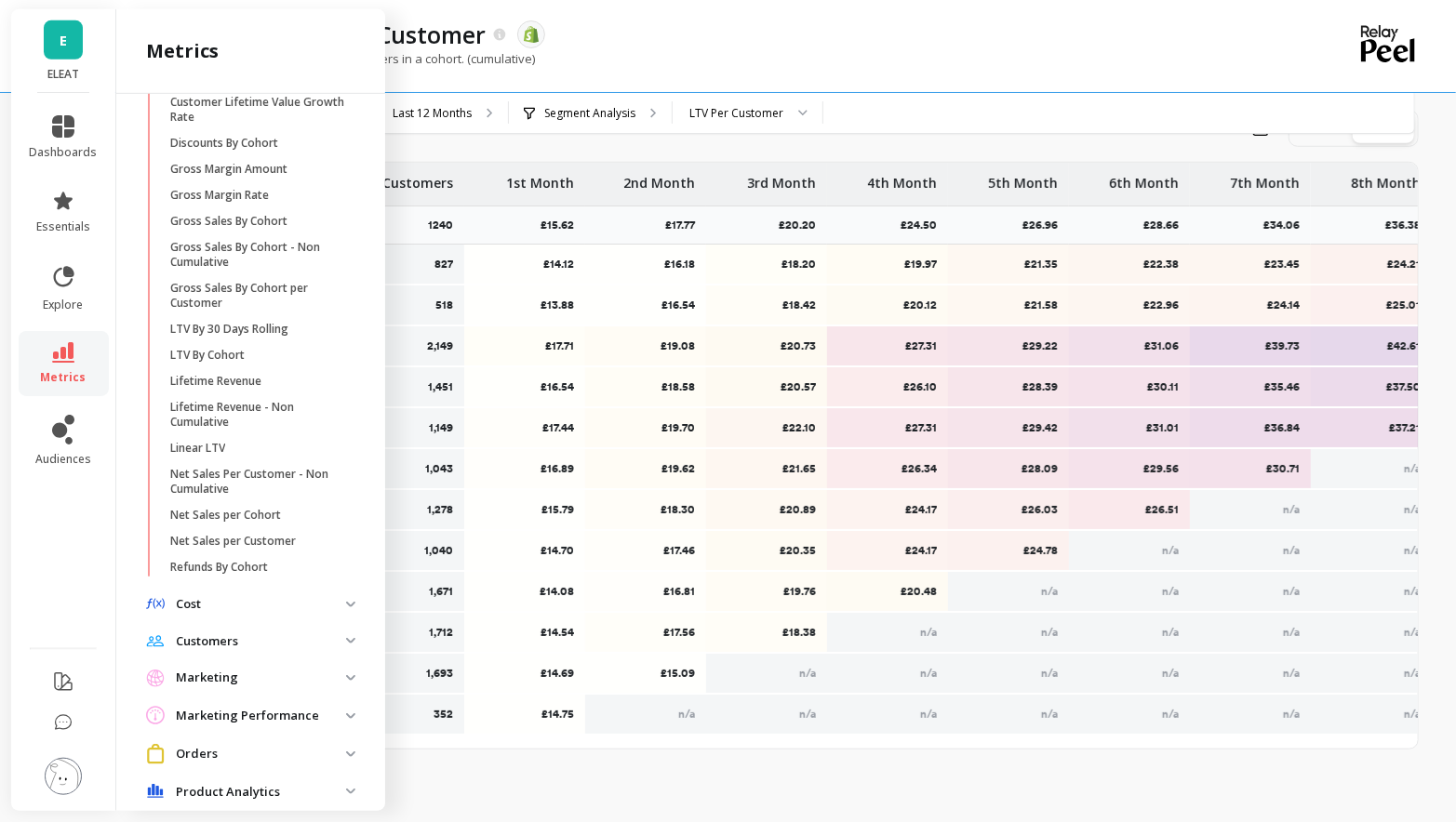
scroll to position [956, 0]
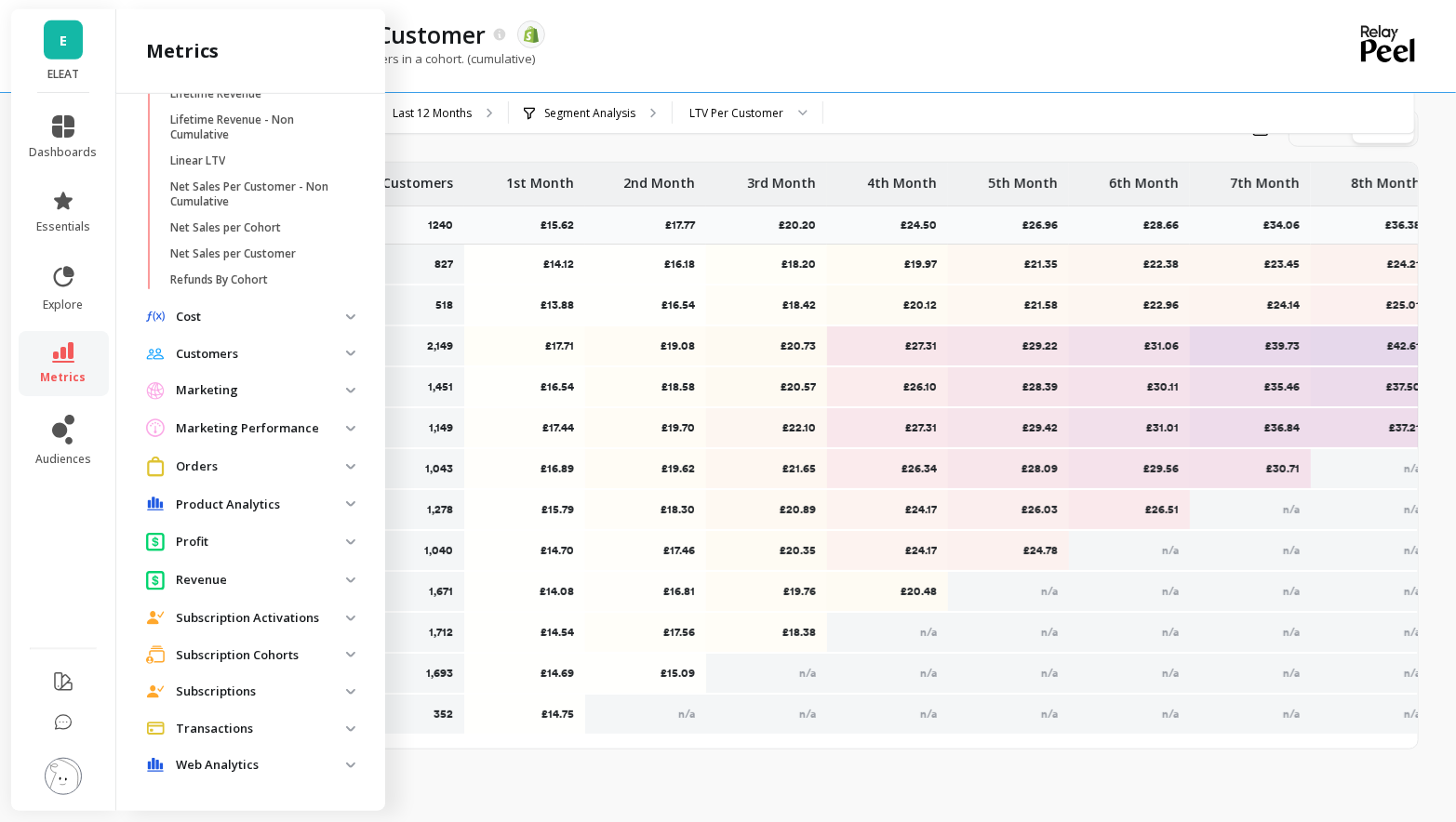
click at [264, 312] on p "Cost" at bounding box center [261, 317] width 171 height 19
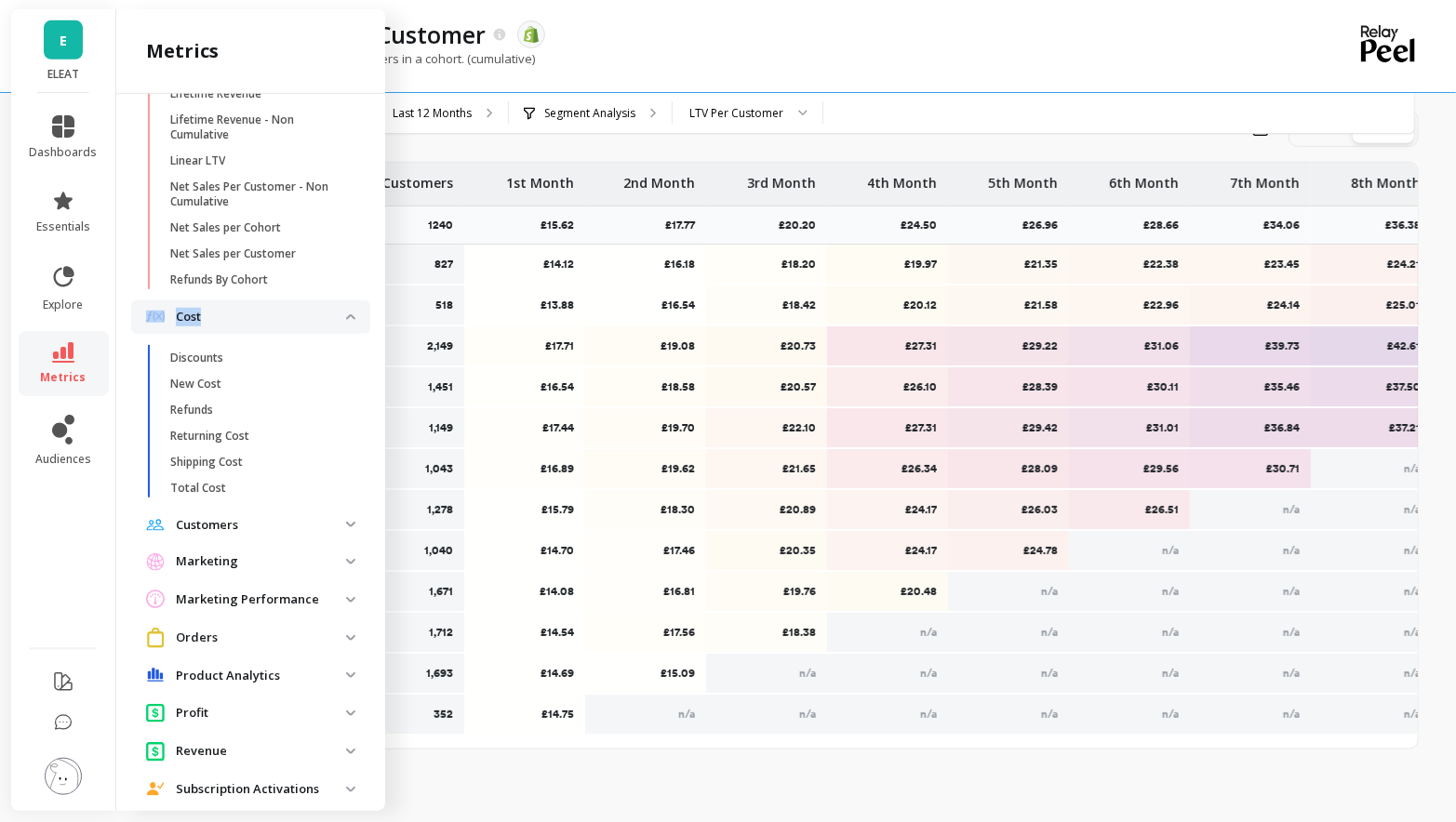
click at [264, 312] on p "Cost" at bounding box center [261, 317] width 171 height 19
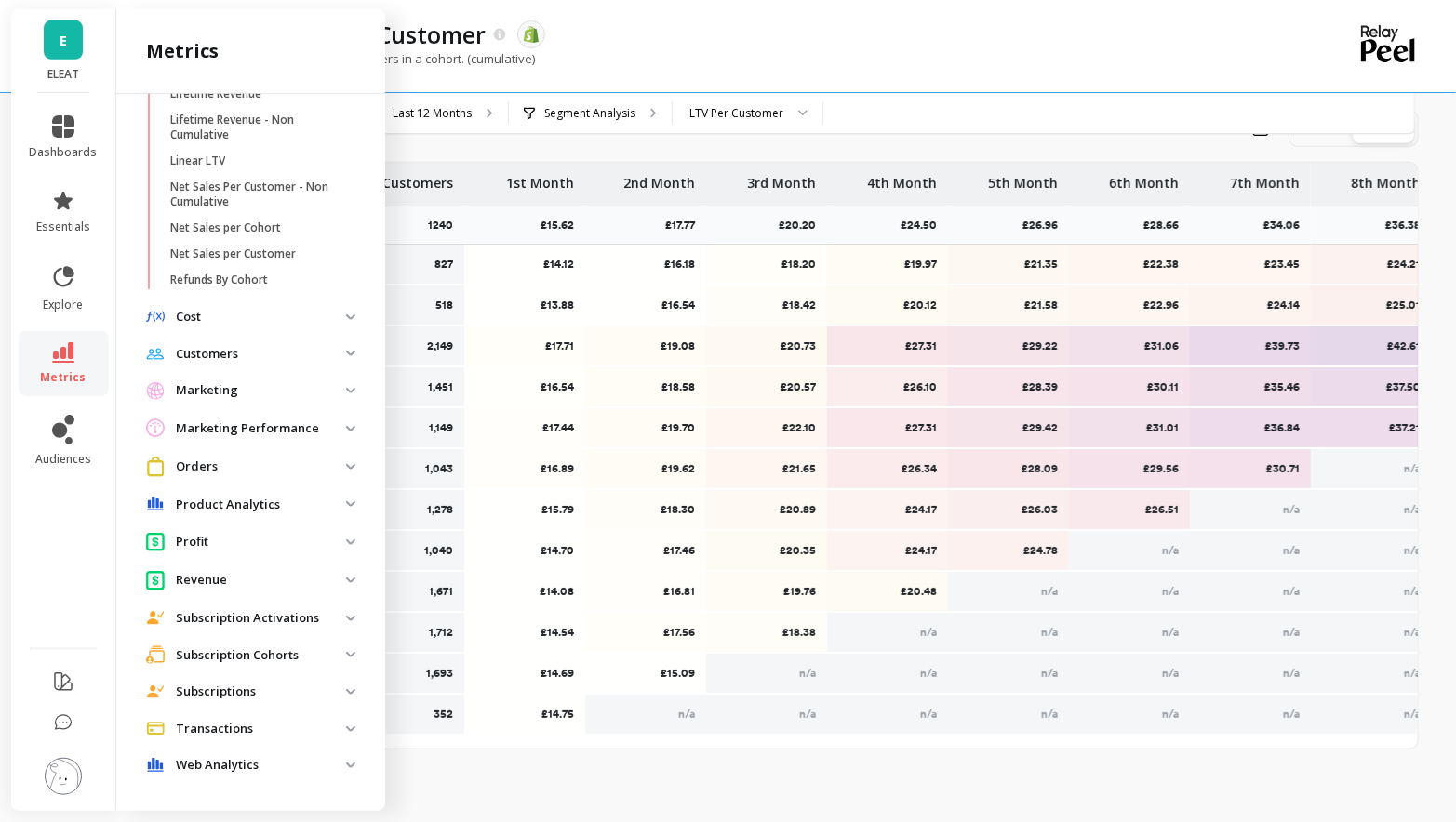
click at [249, 541] on p "Profit" at bounding box center [261, 543] width 171 height 19
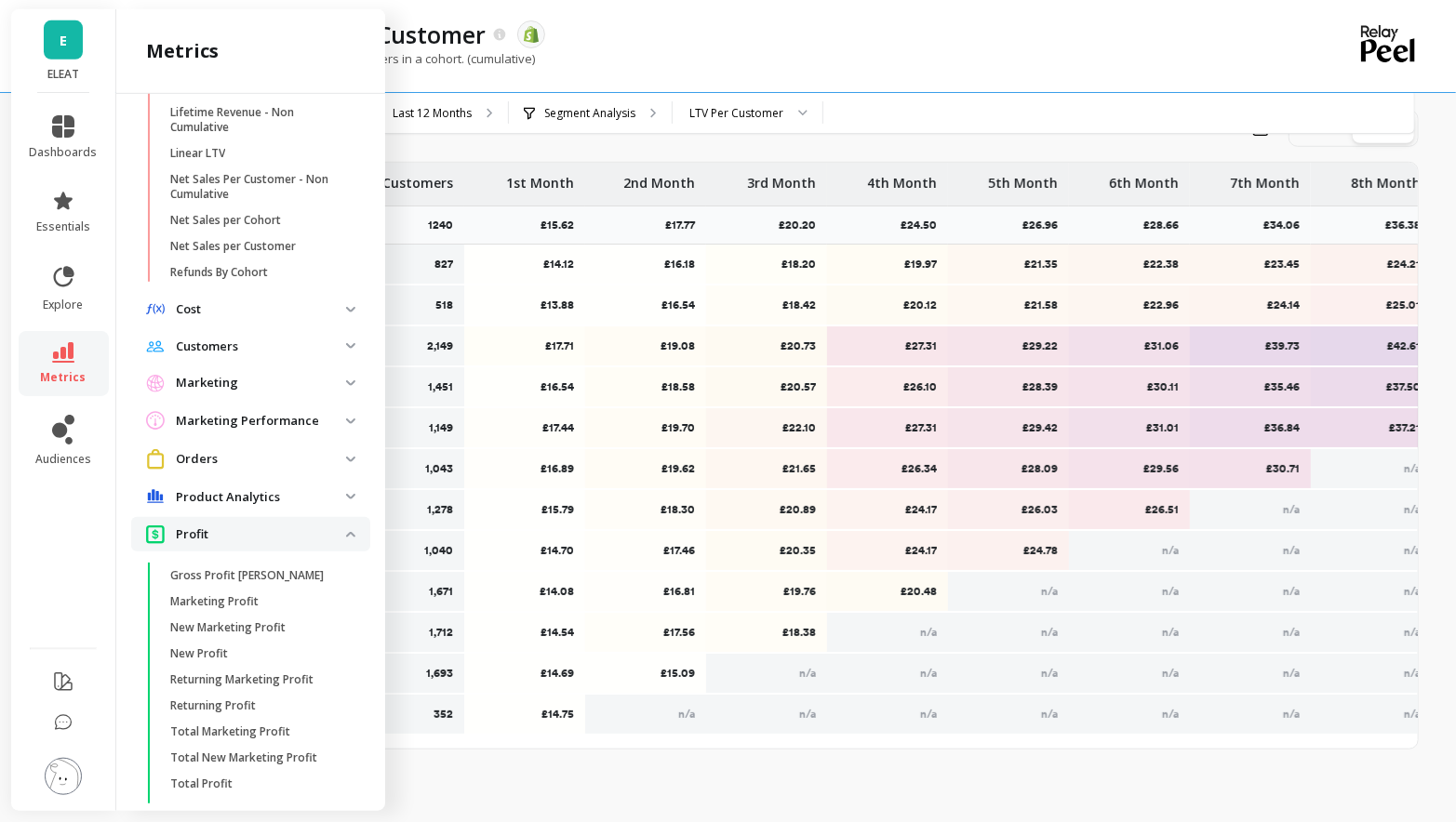
scroll to position [966, 0]
click at [238, 565] on p "Gross Profit [PERSON_NAME]" at bounding box center [247, 573] width 153 height 15
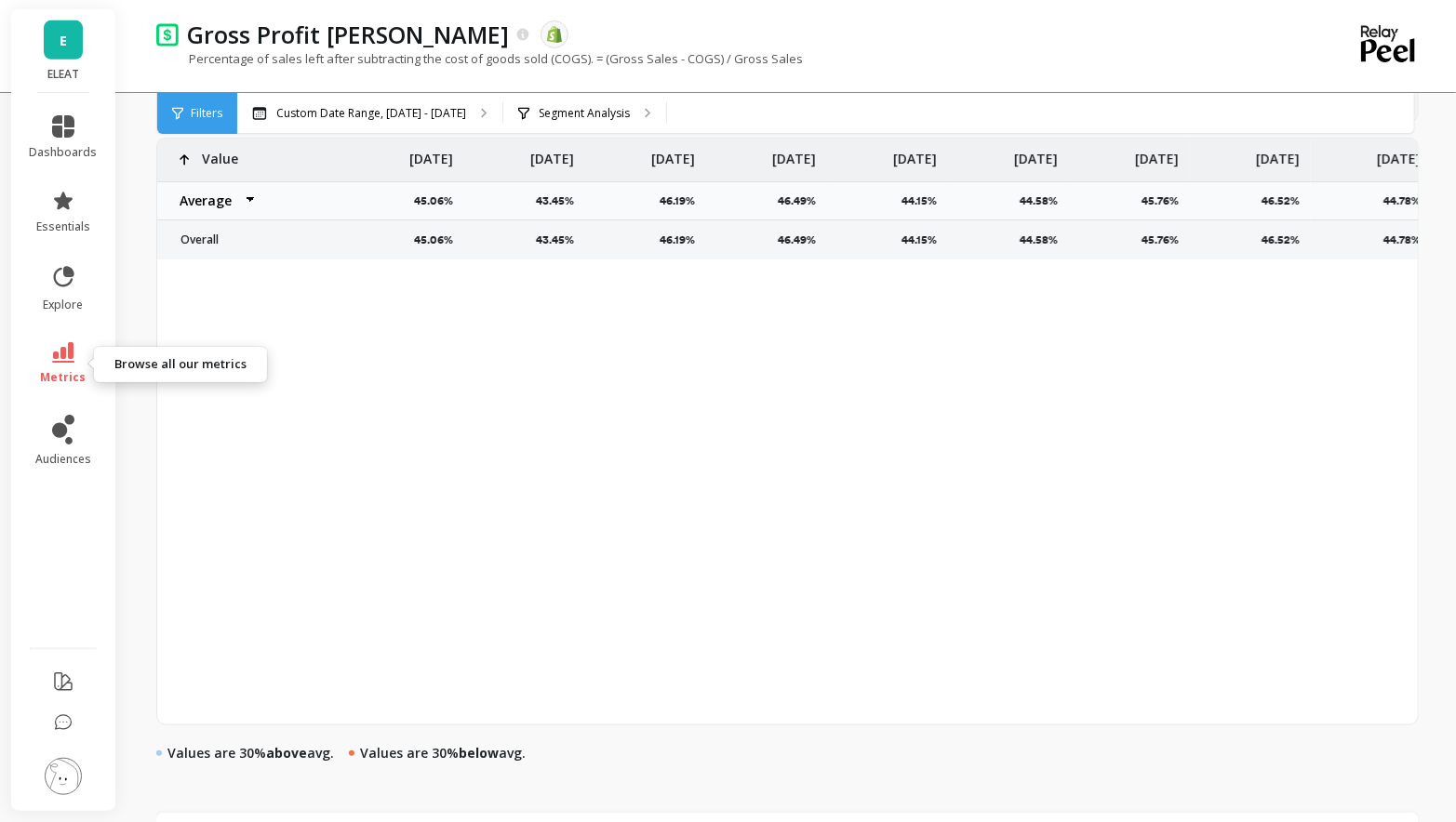
click at [57, 374] on span "metrics" at bounding box center [63, 378] width 45 height 15
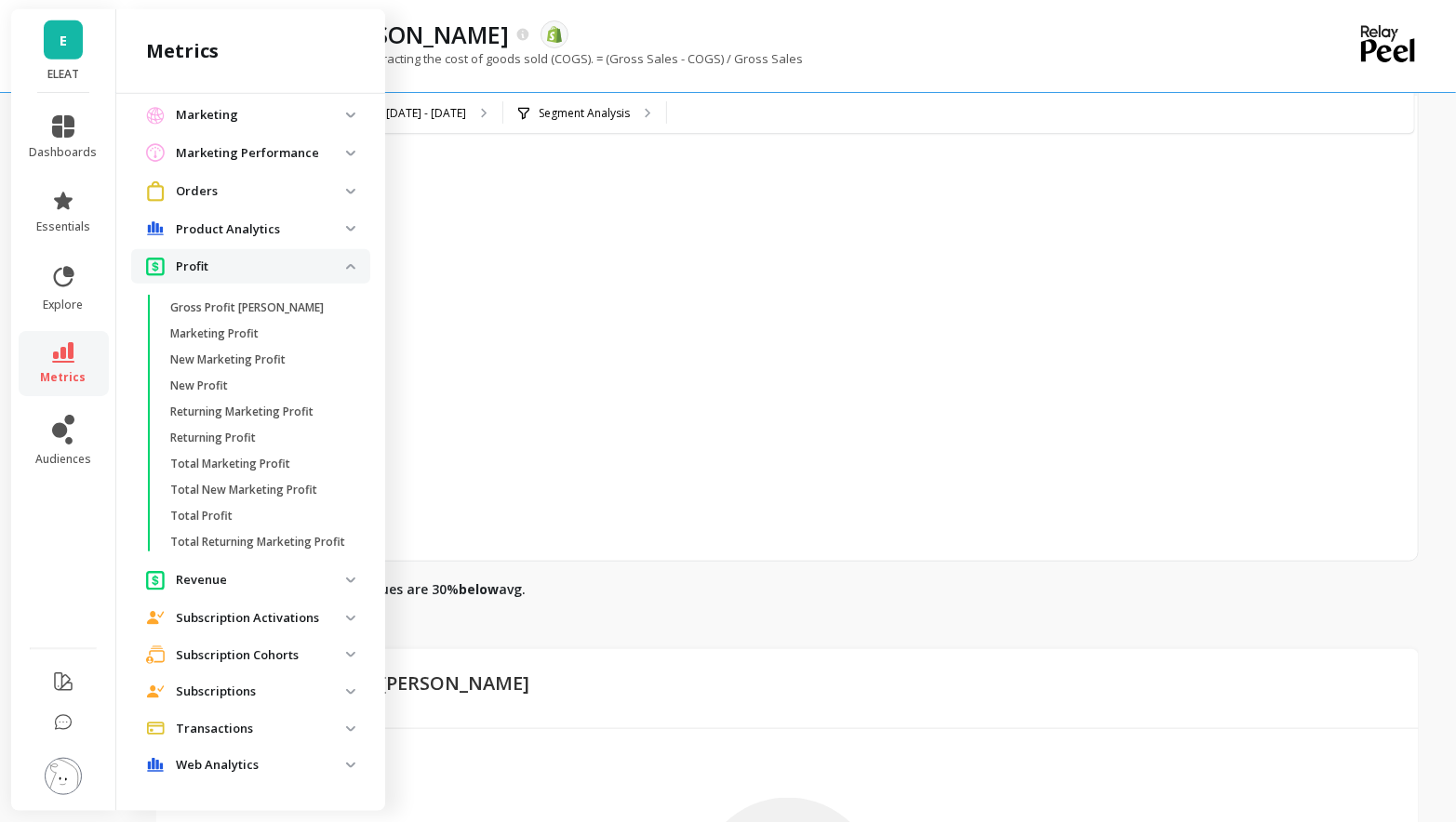
scroll to position [862, 0]
click at [237, 689] on p "Subscriptions" at bounding box center [261, 692] width 171 height 19
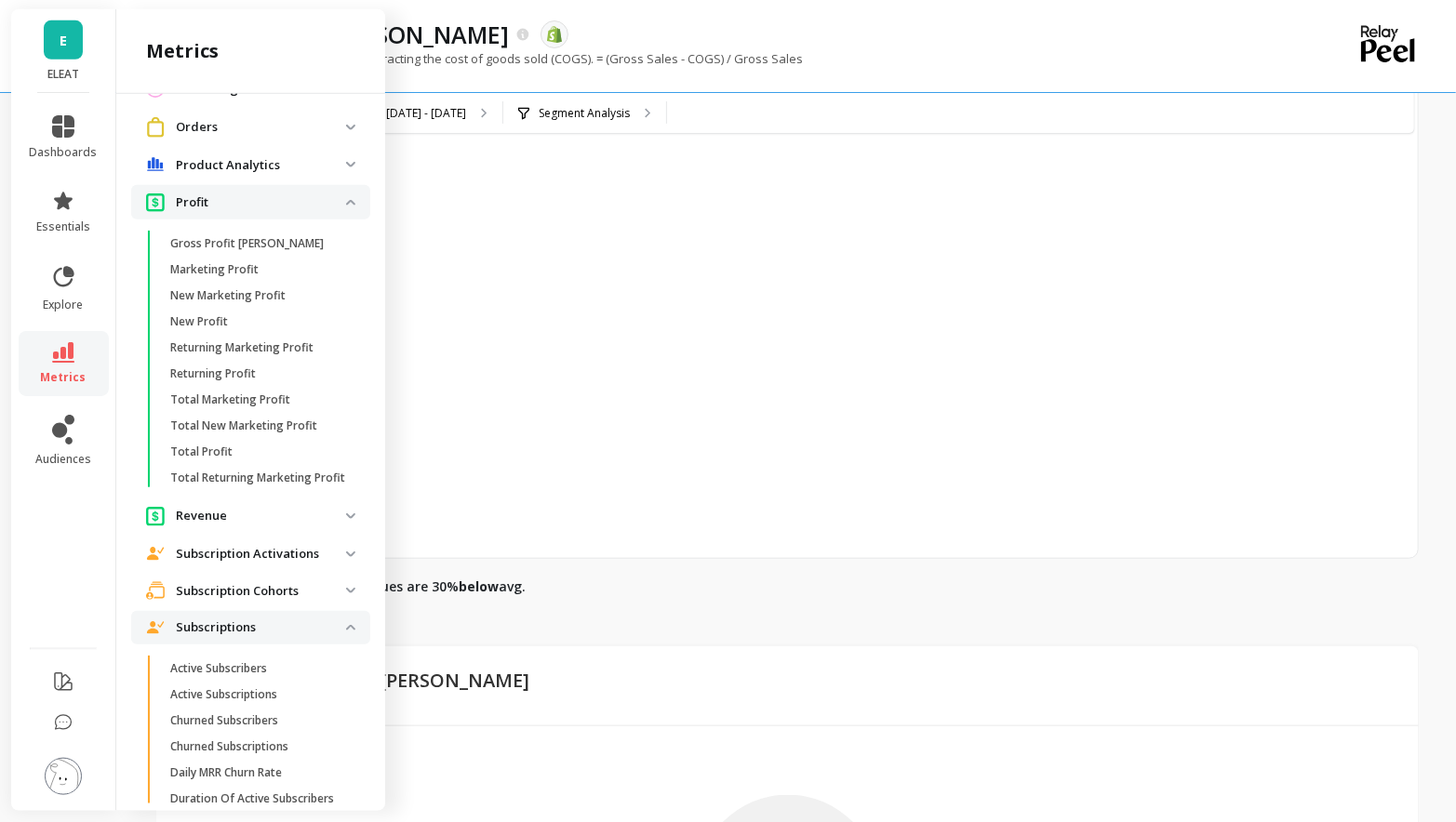
scroll to position [1315, 0]
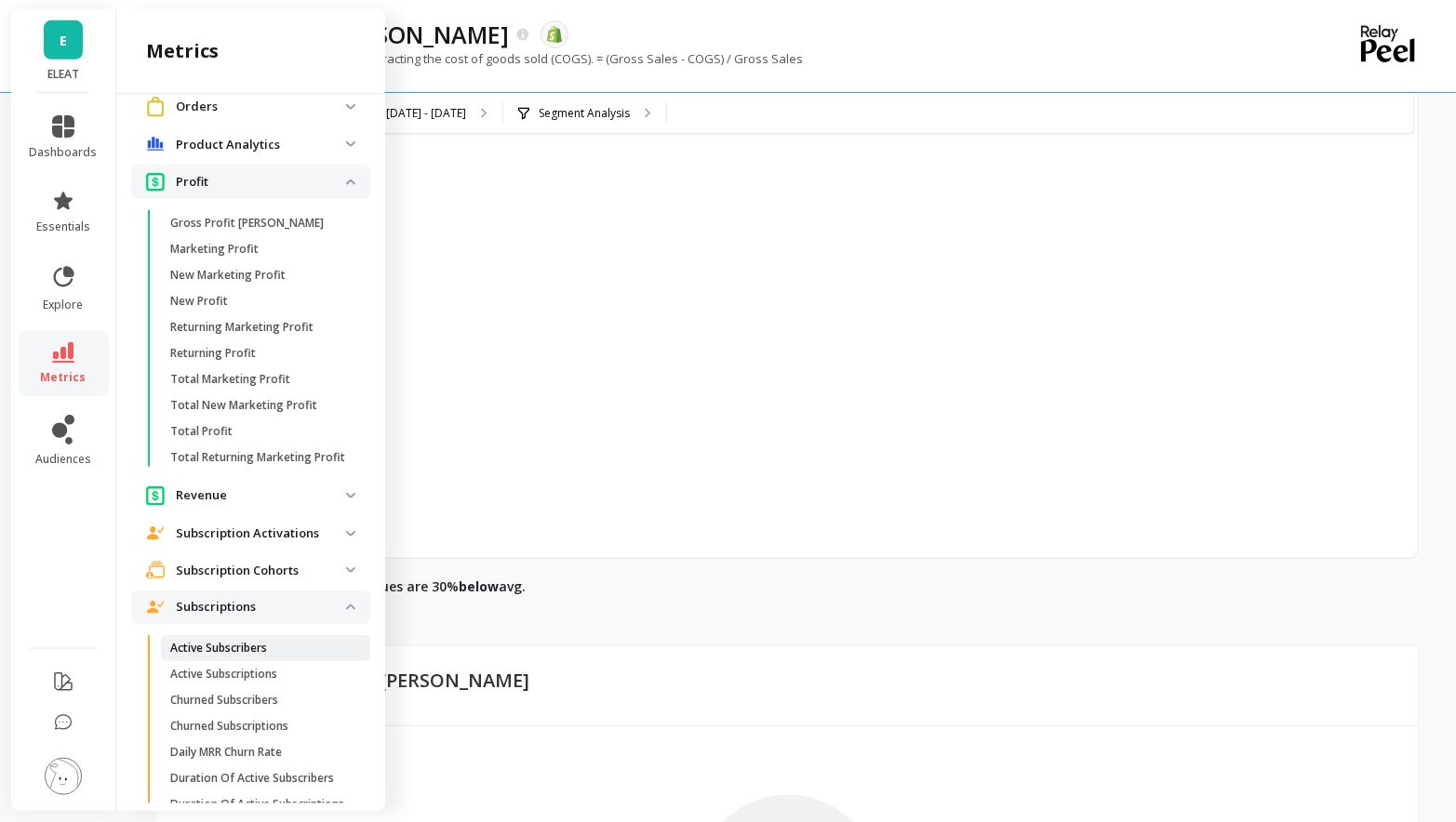
click at [225, 647] on p "Active Subscribers" at bounding box center [219, 649] width 97 height 15
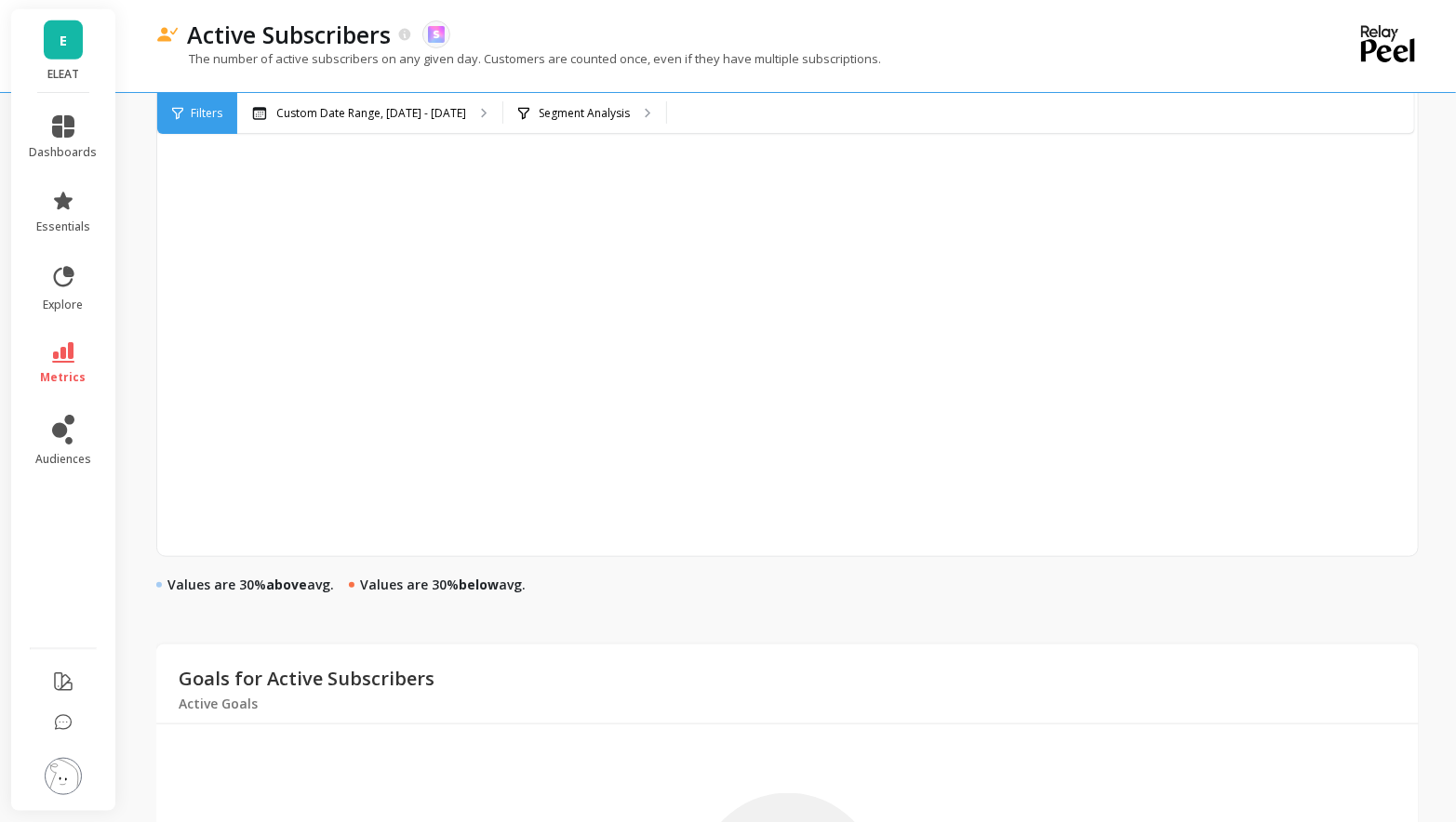
scroll to position [863, 0]
click at [73, 368] on link "metrics" at bounding box center [63, 363] width 68 height 43
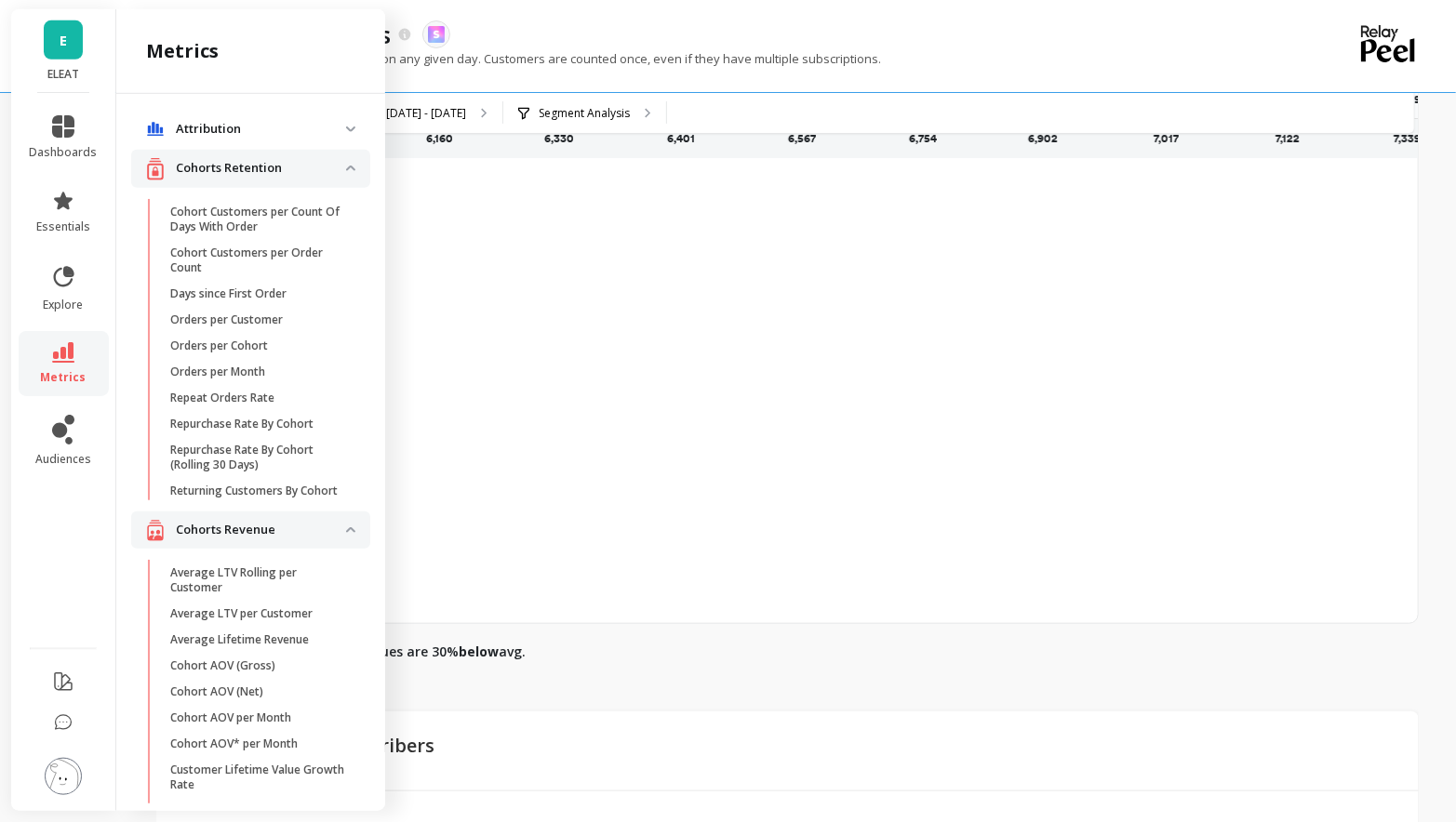
scroll to position [714, 0]
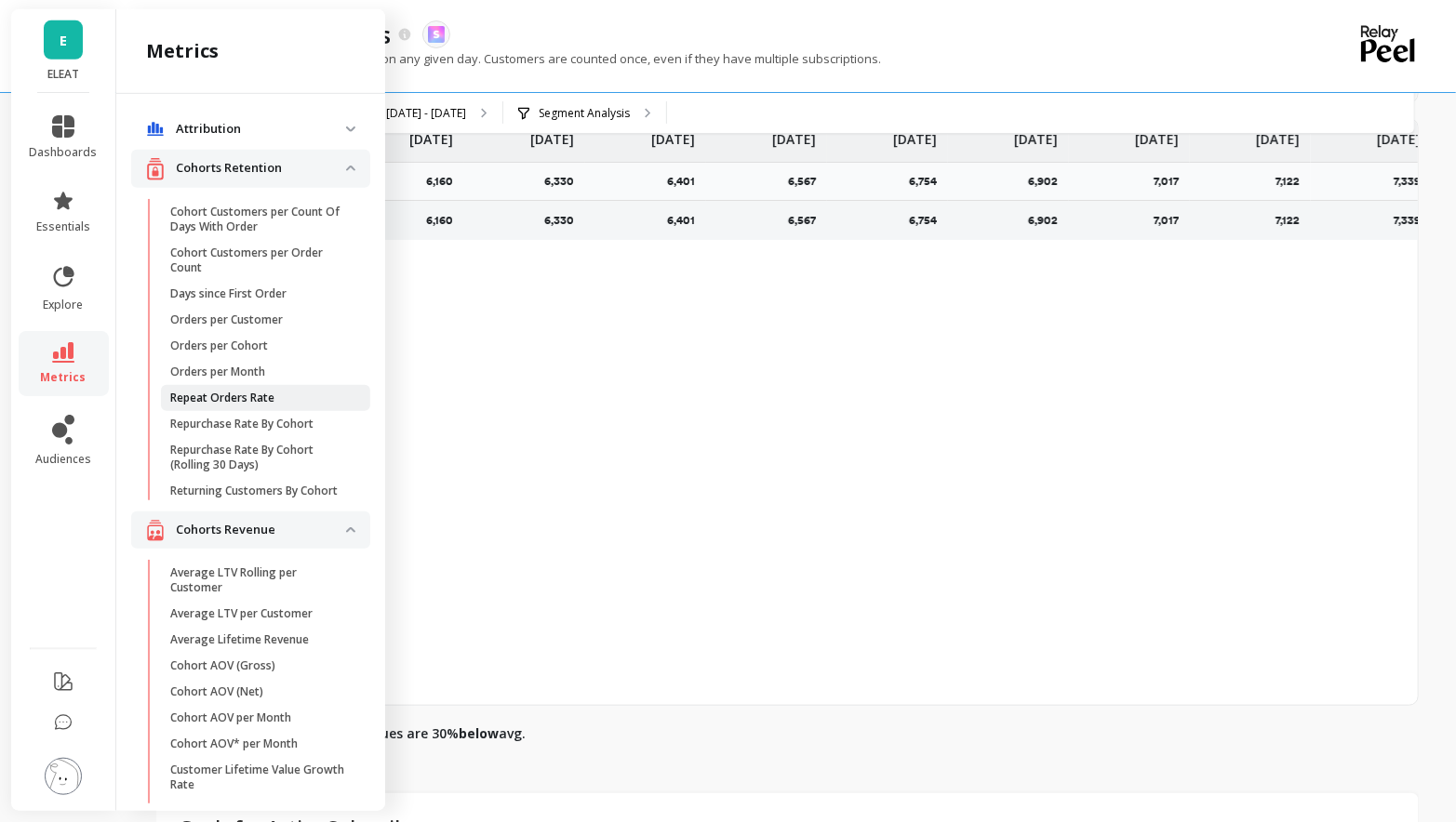
click at [270, 402] on p "Repeat Orders Rate" at bounding box center [223, 399] width 104 height 15
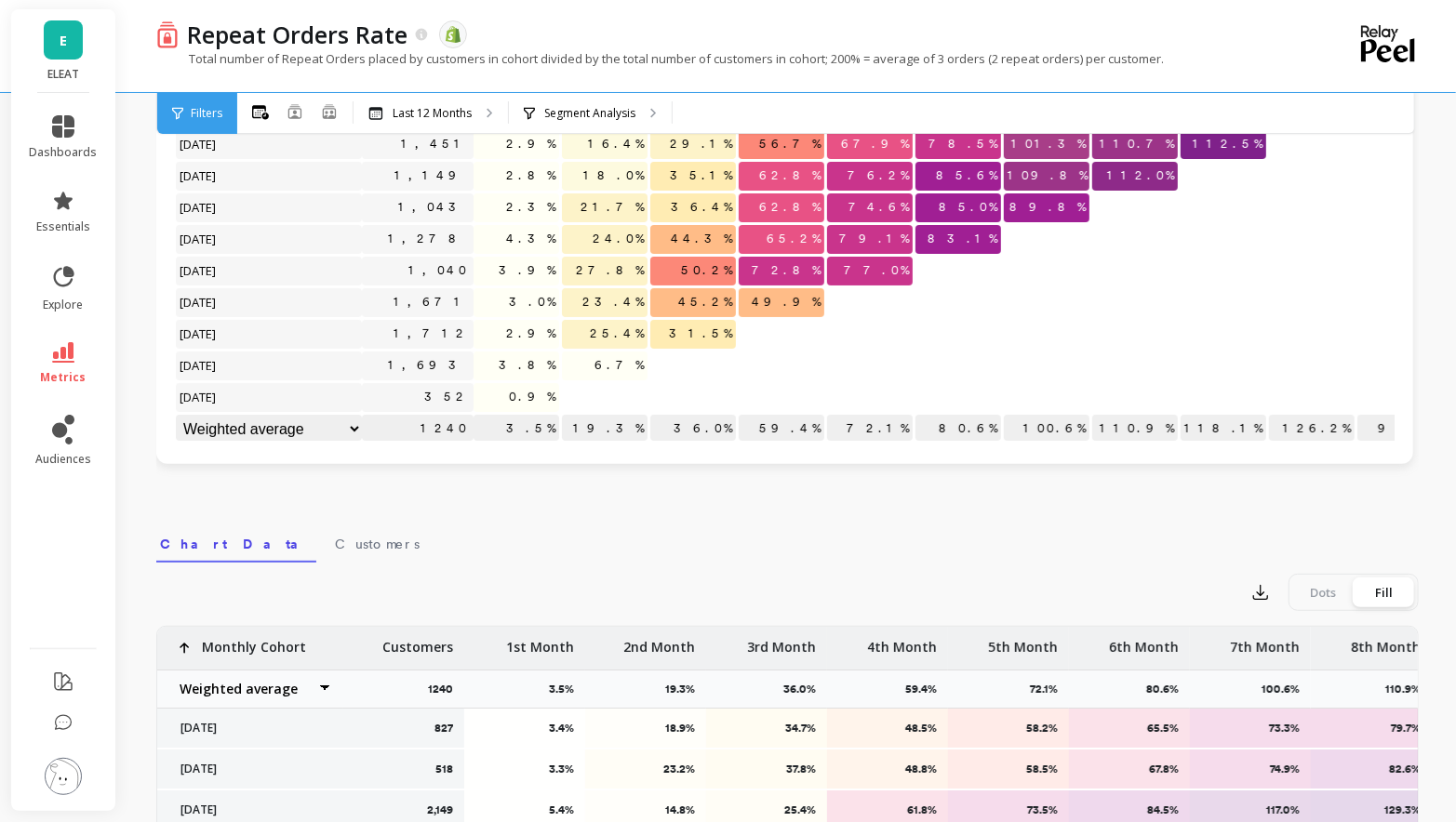
scroll to position [695, 0]
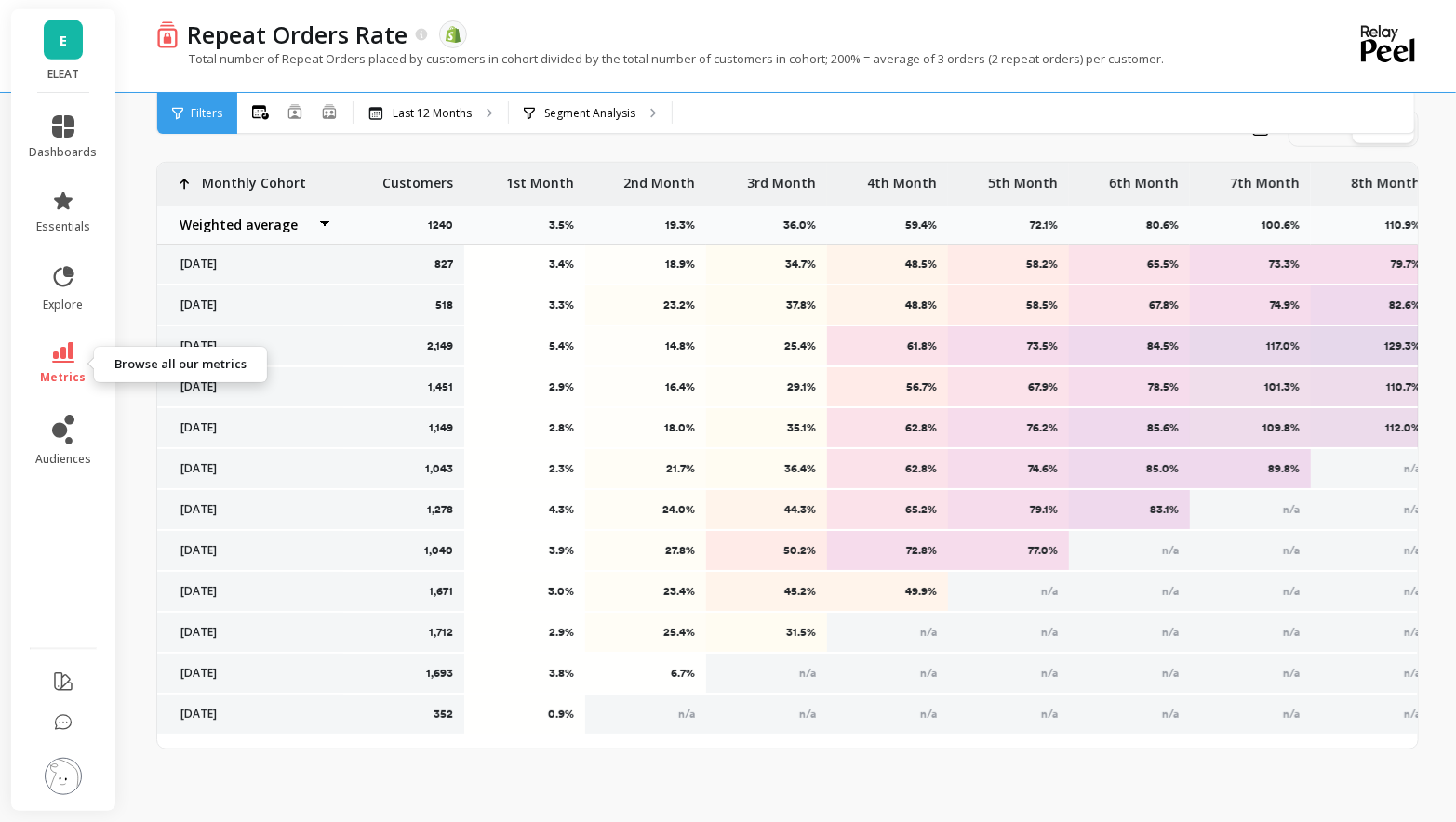
click at [73, 365] on link "metrics" at bounding box center [63, 363] width 68 height 43
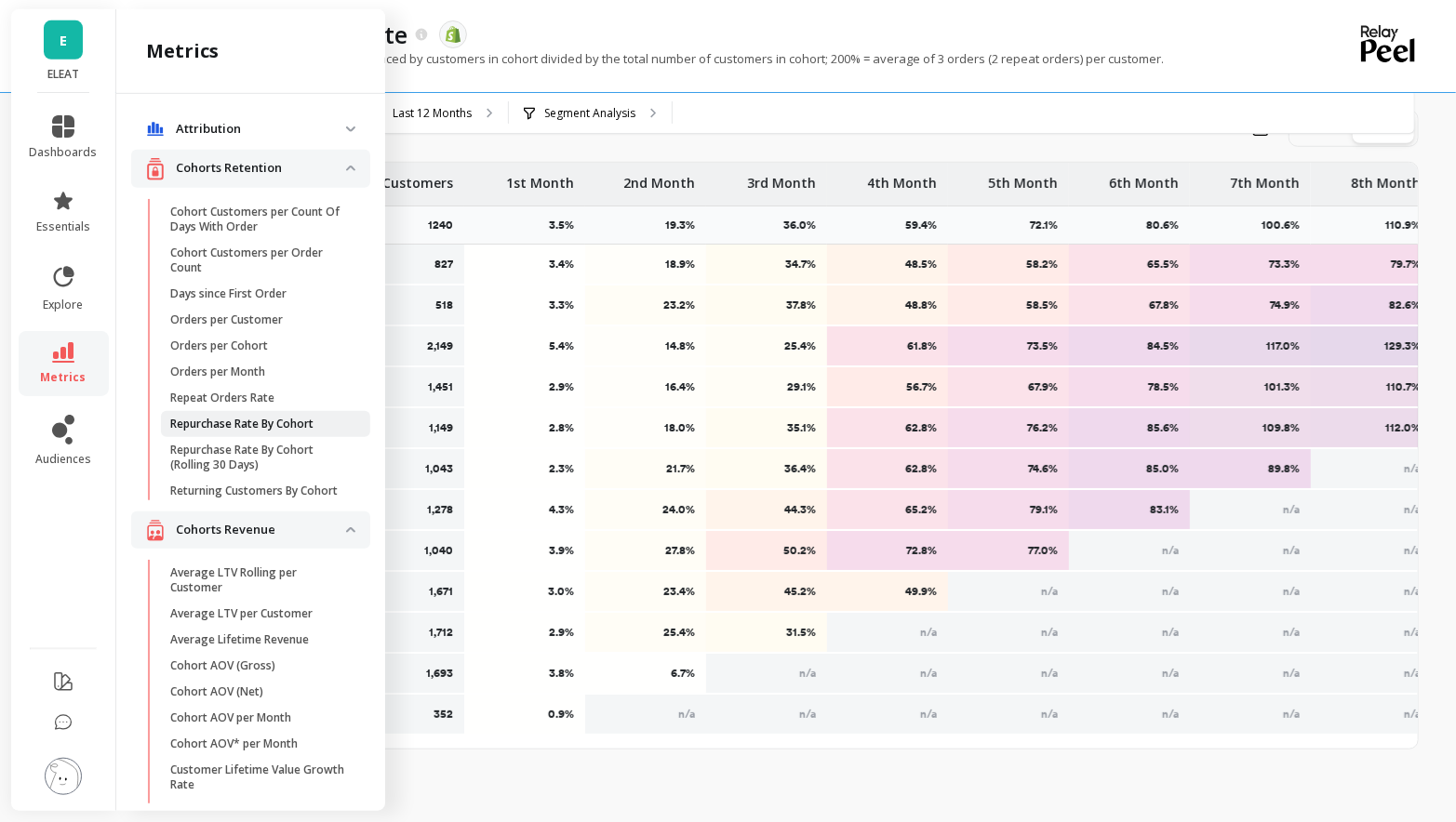
scroll to position [2, 0]
click at [289, 428] on link "Repurchase Rate By Cohort" at bounding box center [265, 422] width 209 height 27
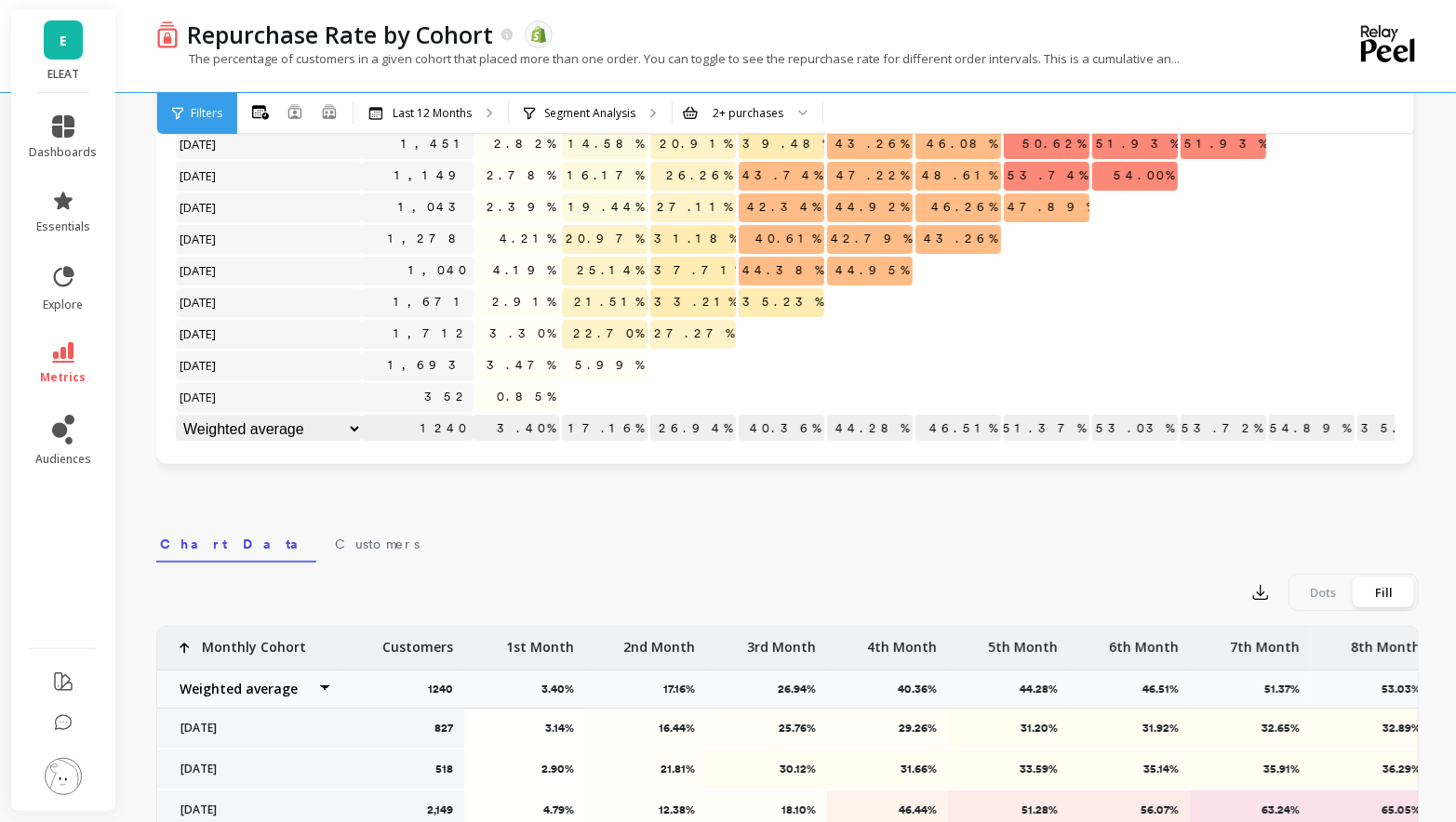
scroll to position [695, 0]
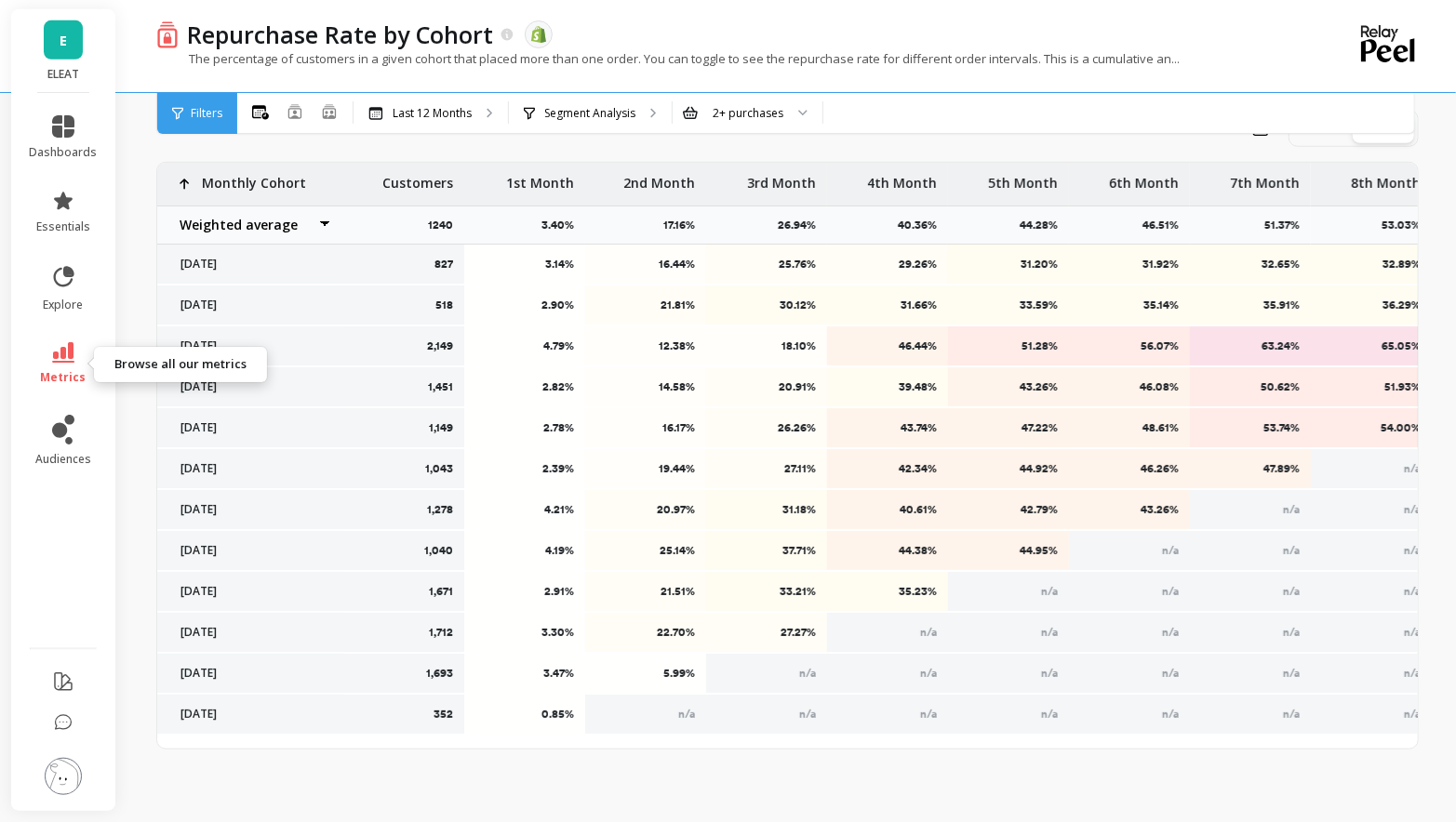
click at [56, 348] on icon at bounding box center [63, 352] width 23 height 21
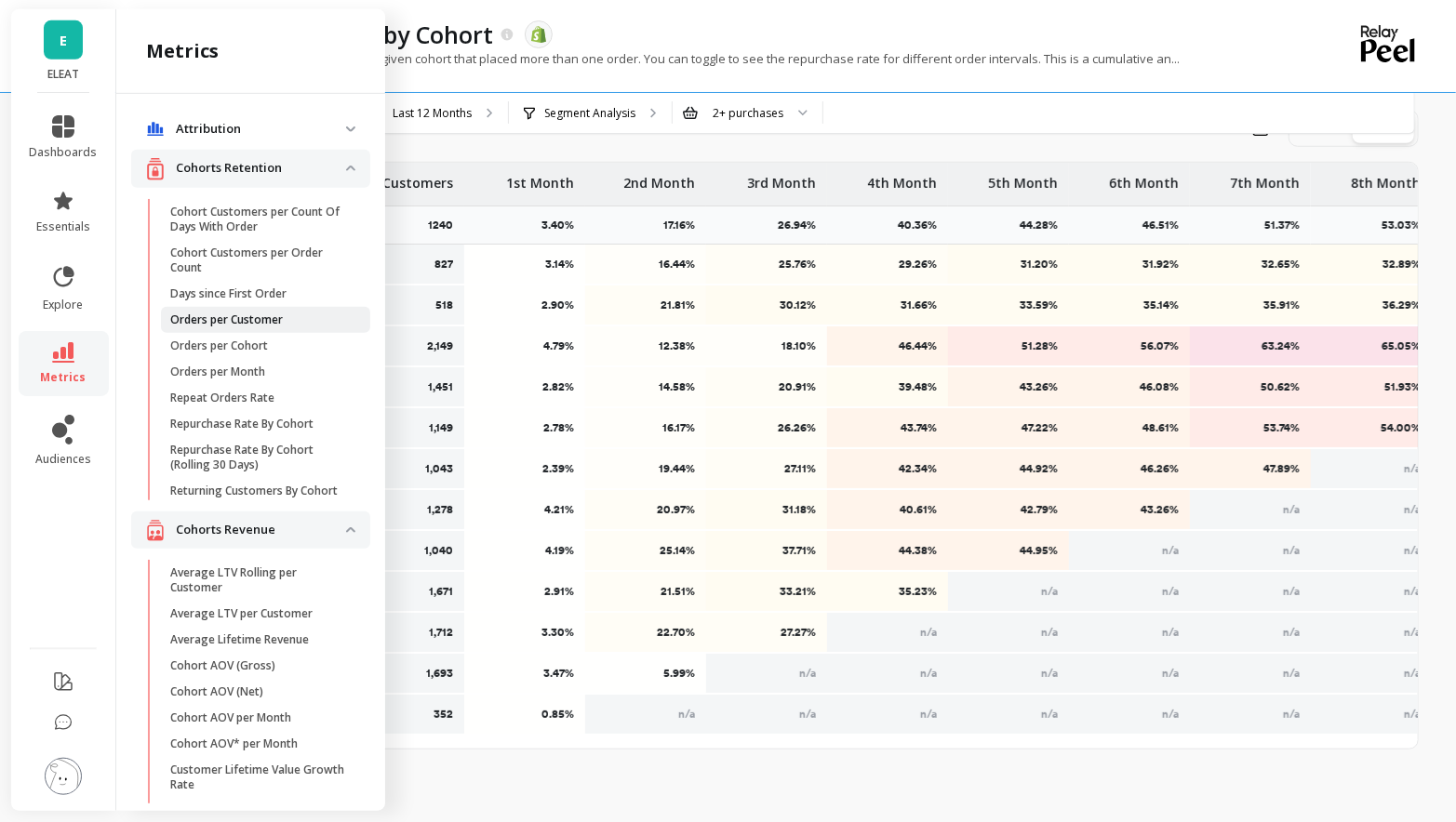
scroll to position [102, 0]
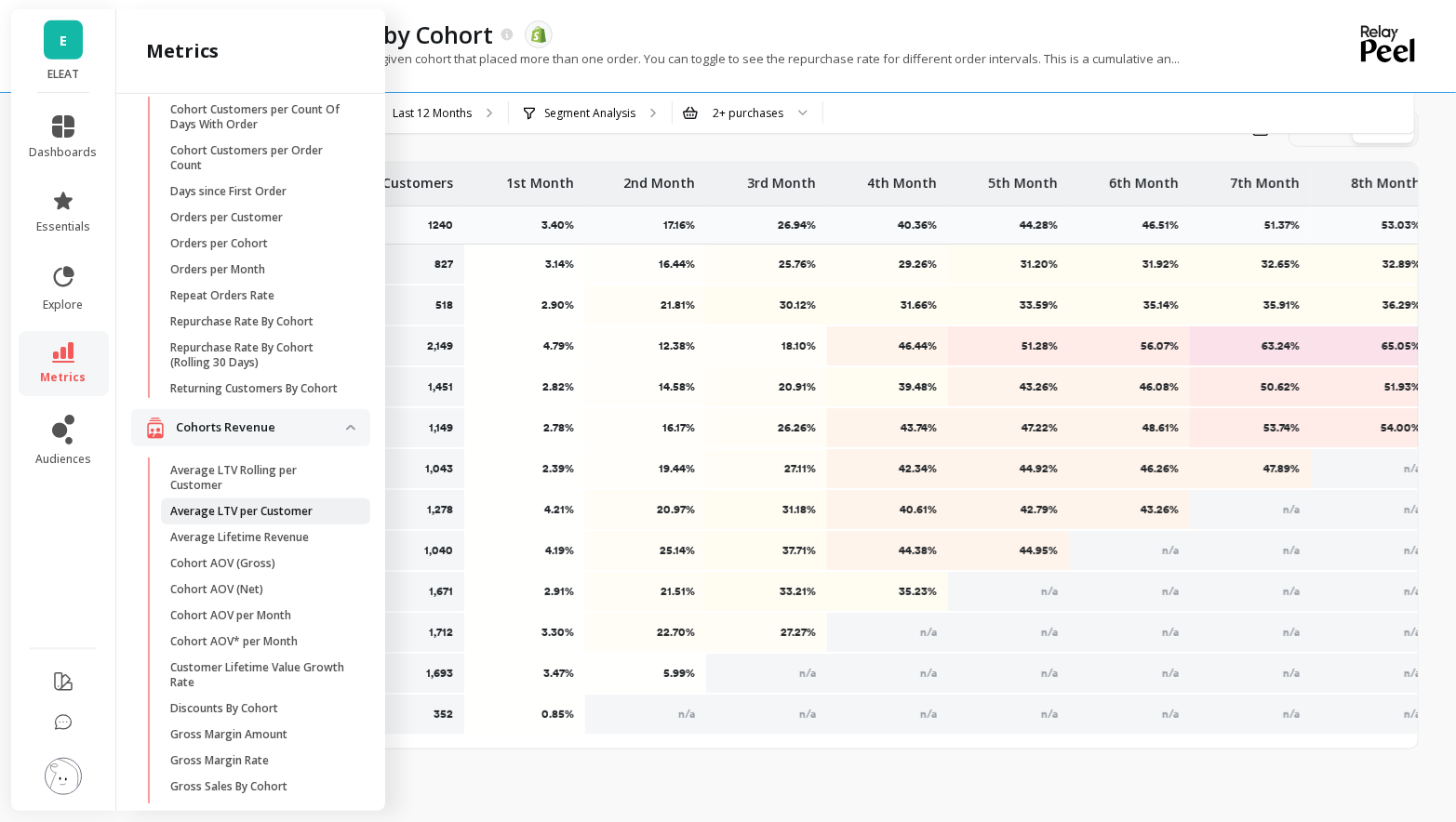
click at [240, 522] on link "Average LTV per Customer" at bounding box center [265, 512] width 209 height 27
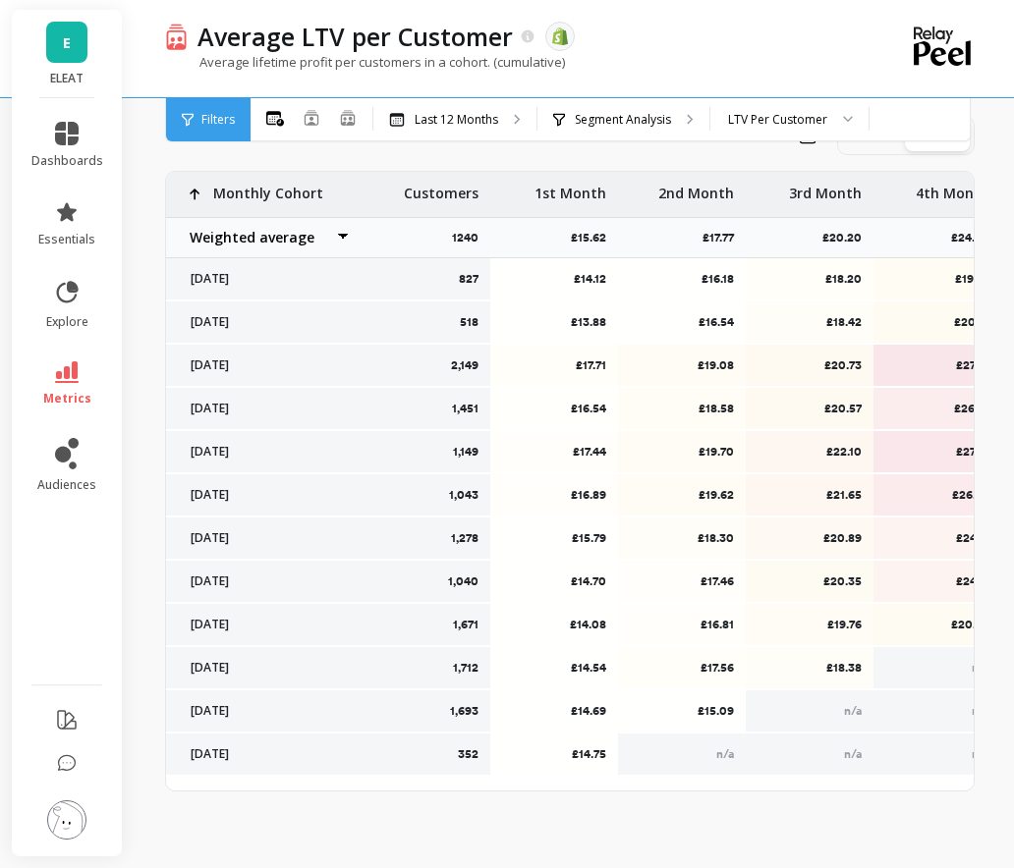
click at [73, 45] on link "E" at bounding box center [66, 42] width 41 height 41
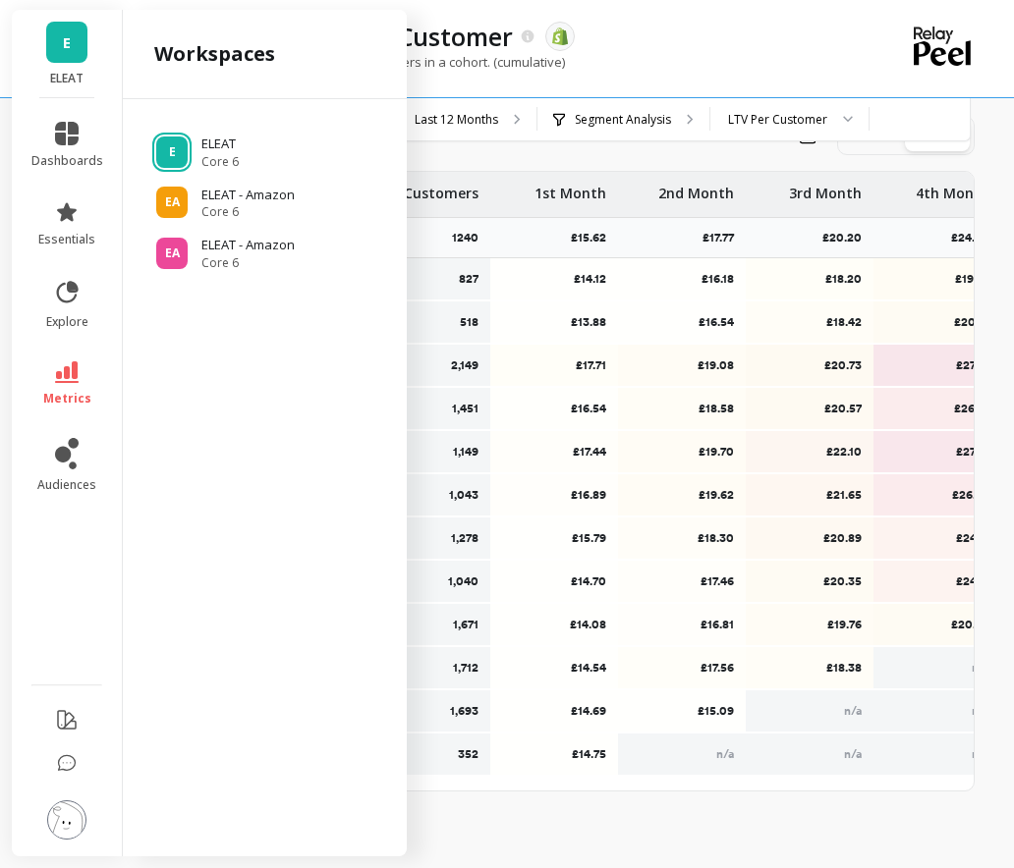
click at [73, 45] on link "E" at bounding box center [66, 42] width 41 height 41
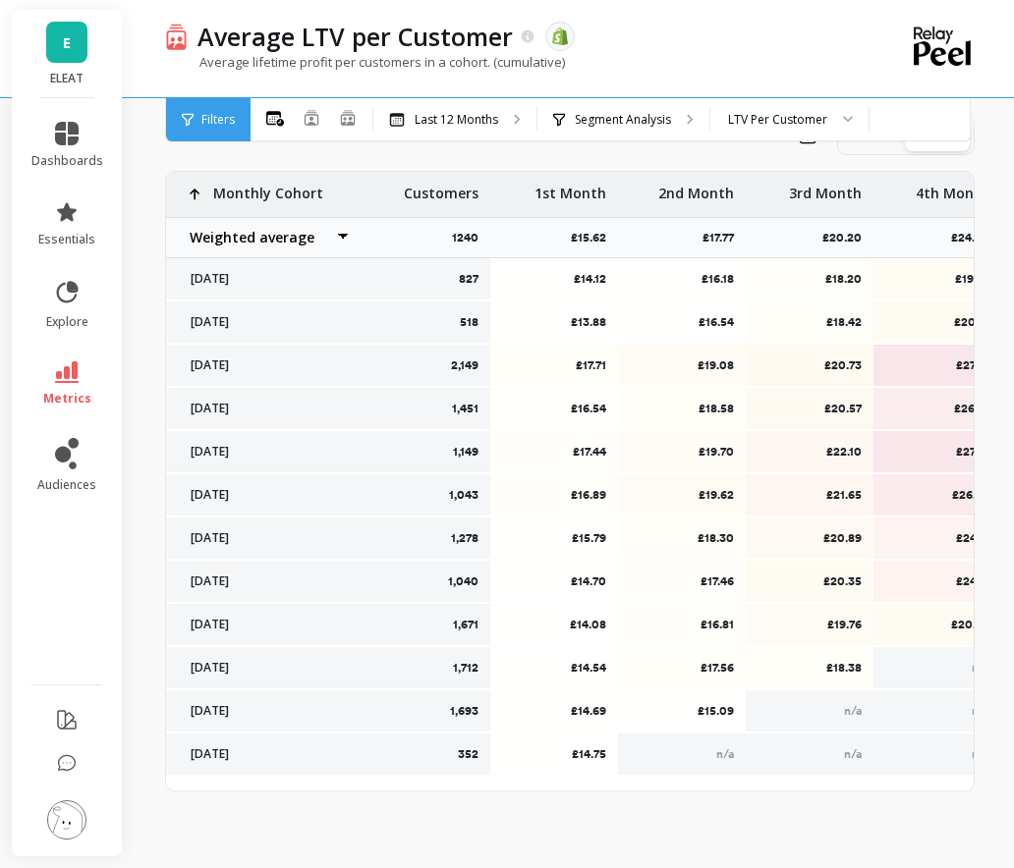
click at [47, 377] on link "metrics" at bounding box center [67, 383] width 72 height 45
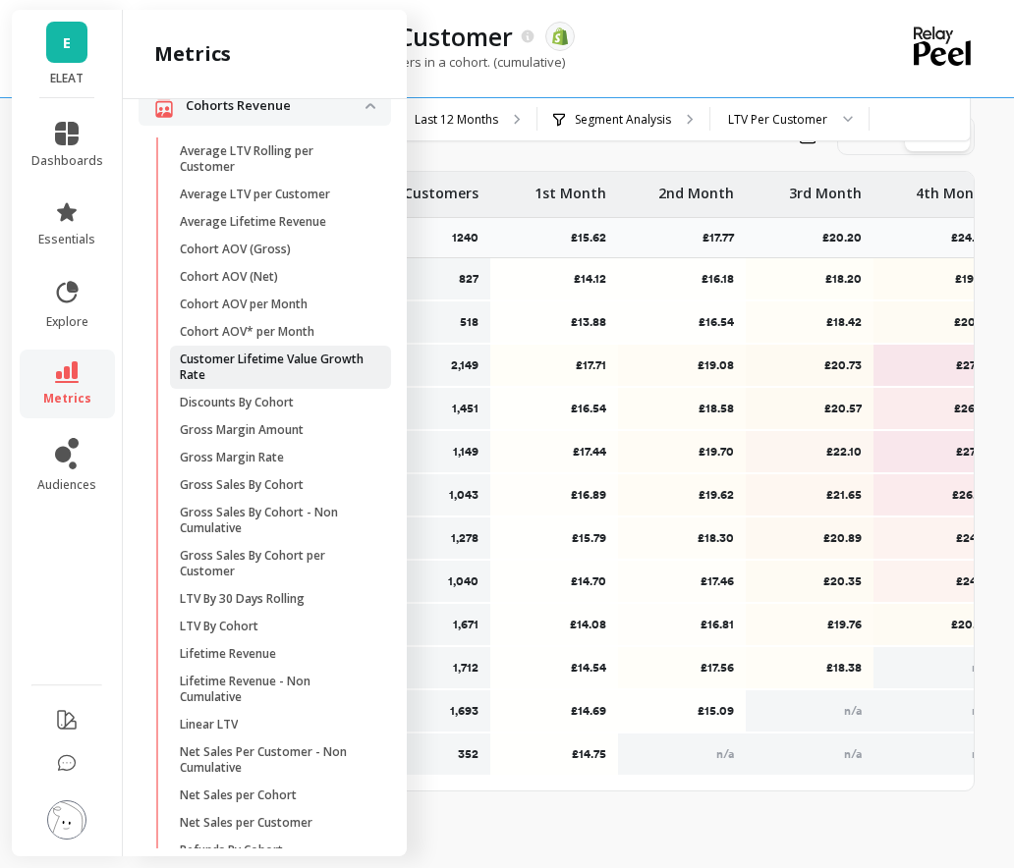
scroll to position [362, 0]
